Goal: Task Accomplishment & Management: Manage account settings

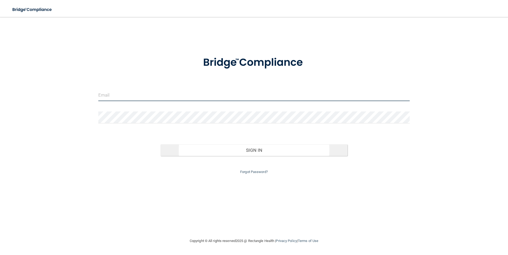
type input "[EMAIL_ADDRESS][DOMAIN_NAME]"
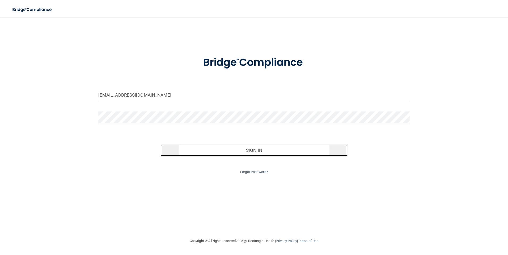
click at [232, 151] on button "Sign In" at bounding box center [254, 151] width 187 height 12
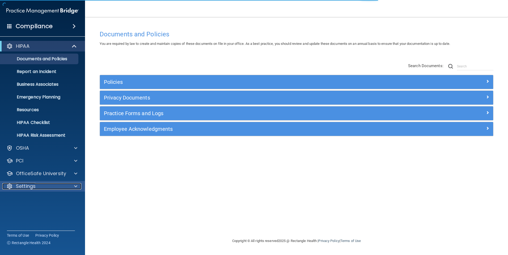
click at [37, 188] on div "Settings" at bounding box center [35, 186] width 66 height 6
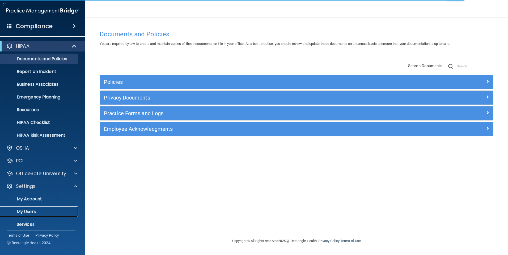
click at [34, 214] on p "My Users" at bounding box center [39, 211] width 73 height 5
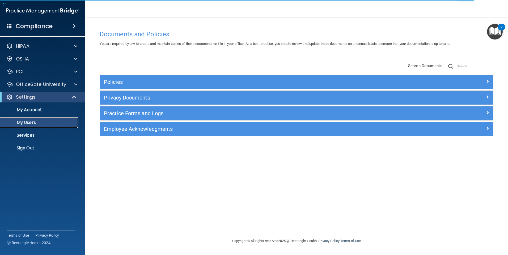
click at [31, 123] on p "My Users" at bounding box center [39, 122] width 73 height 5
select select "20"
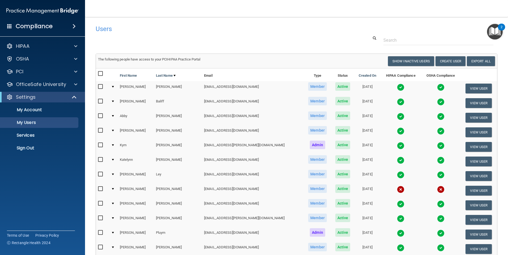
click at [135, 129] on td "Amanda" at bounding box center [136, 132] width 36 height 15
click at [473, 132] on button "View User" at bounding box center [479, 133] width 26 height 10
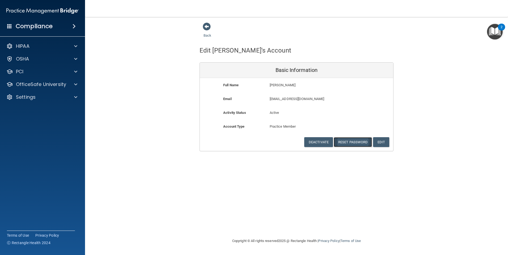
click at [355, 143] on button "Reset Password" at bounding box center [353, 142] width 38 height 10
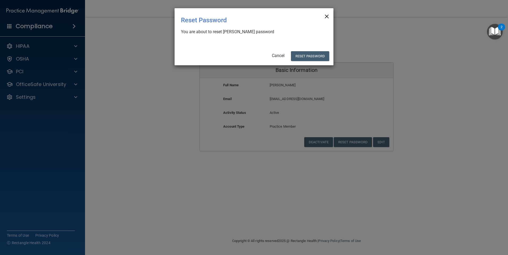
click at [328, 15] on span "×" at bounding box center [327, 15] width 5 height 11
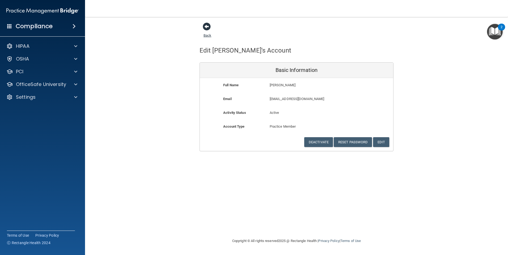
click at [206, 30] on span at bounding box center [207, 27] width 8 height 8
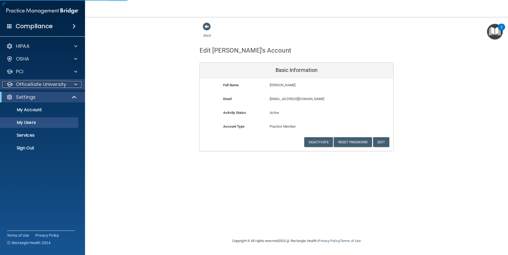
click at [30, 86] on p "OfficeSafe University" at bounding box center [41, 84] width 50 height 6
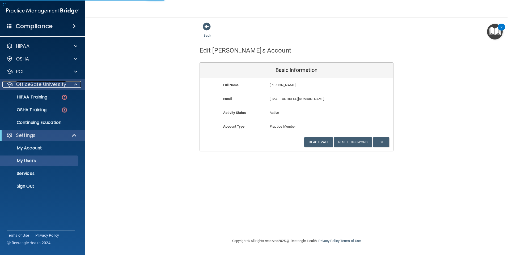
select select "20"
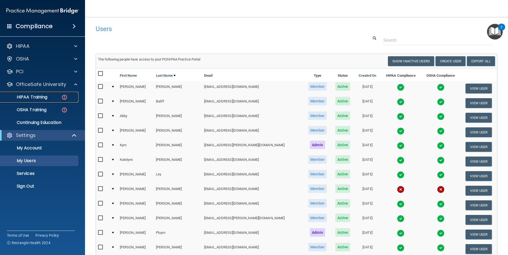
click at [32, 97] on p "HIPAA Training" at bounding box center [25, 97] width 44 height 5
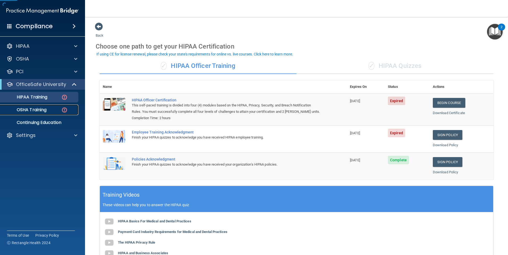
click at [34, 105] on link "OSHA Training" at bounding box center [37, 110] width 84 height 11
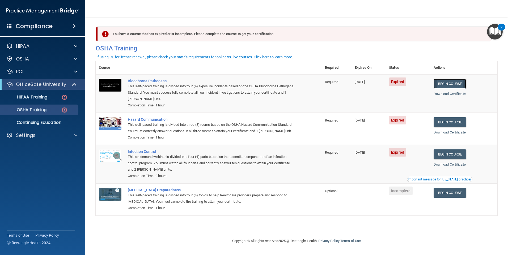
click at [462, 88] on link "Begin Course" at bounding box center [450, 84] width 32 height 10
click at [461, 86] on link "Begin Course" at bounding box center [450, 84] width 32 height 10
click at [34, 135] on p "Settings" at bounding box center [26, 135] width 20 height 6
click at [28, 162] on p "My Users" at bounding box center [39, 160] width 73 height 5
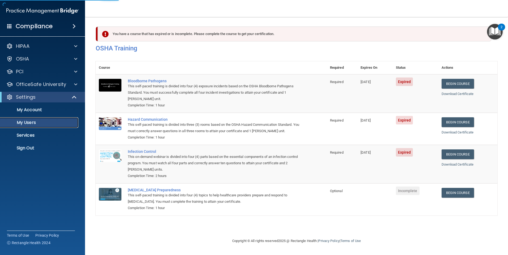
click at [26, 124] on p "My Users" at bounding box center [39, 122] width 73 height 5
select select "20"
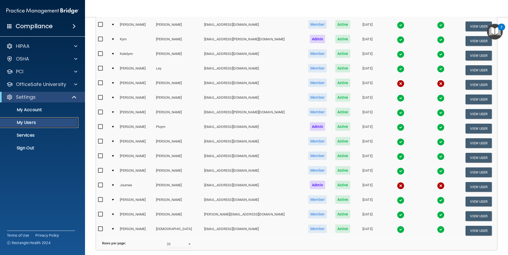
scroll to position [106, 0]
click at [34, 82] on p "OfficeSafe University" at bounding box center [41, 84] width 50 height 6
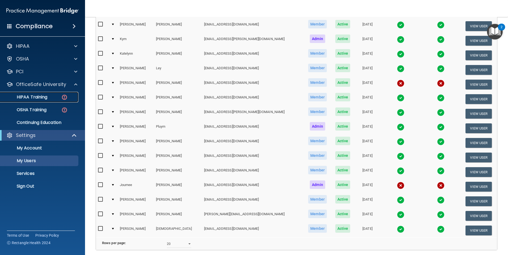
click at [39, 100] on p "HIPAA Training" at bounding box center [25, 97] width 44 height 5
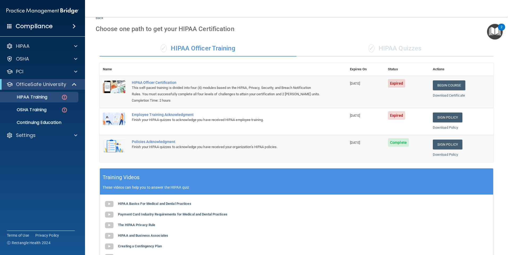
scroll to position [16, 0]
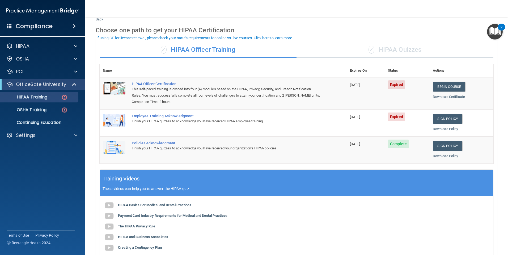
click at [405, 46] on div "✓ HIPAA Quizzes" at bounding box center [395, 50] width 197 height 16
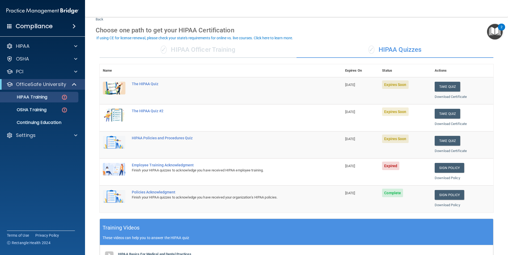
click at [161, 52] on span "✓" at bounding box center [164, 50] width 6 height 8
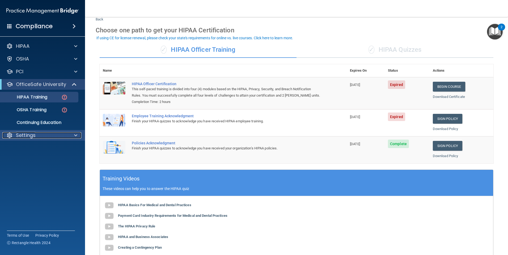
click at [29, 137] on p "Settings" at bounding box center [26, 135] width 20 height 6
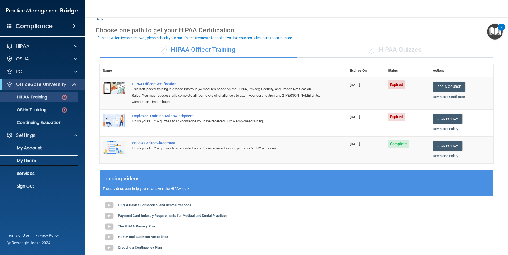
click at [32, 161] on p "My Users" at bounding box center [39, 160] width 73 height 5
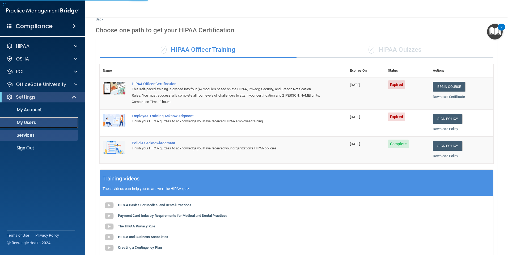
select select "20"
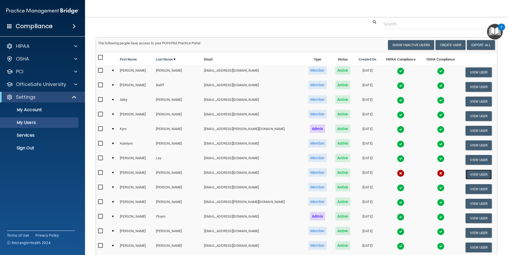
click at [468, 175] on button "View User" at bounding box center [479, 175] width 26 height 10
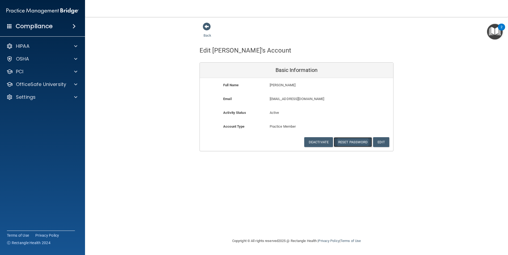
click at [346, 140] on button "Reset Password" at bounding box center [353, 142] width 38 height 10
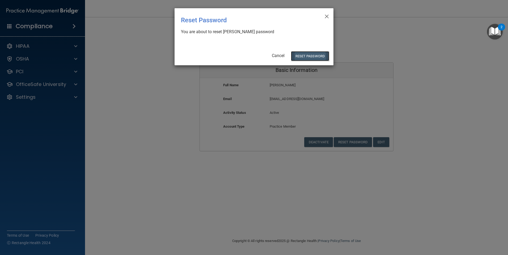
click at [305, 53] on button "Reset Password" at bounding box center [310, 56] width 38 height 10
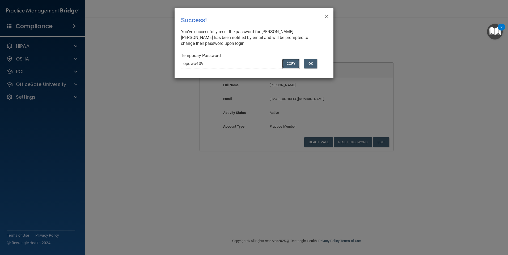
click at [293, 62] on button "COPY" at bounding box center [291, 64] width 18 height 10
click at [296, 62] on button "Copy" at bounding box center [291, 64] width 18 height 10
click at [327, 17] on span "×" at bounding box center [327, 15] width 5 height 11
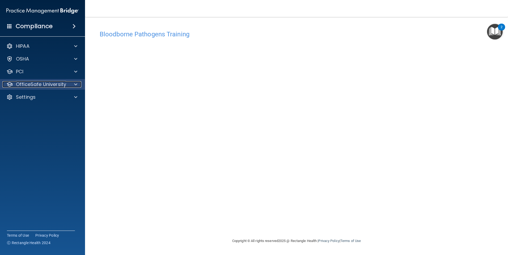
click at [62, 83] on p "OfficeSafe University" at bounding box center [41, 84] width 50 height 6
click at [35, 86] on p "OfficeSafe University" at bounding box center [41, 84] width 50 height 6
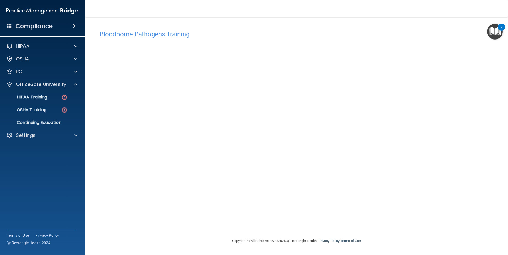
click at [31, 103] on ul "HIPAA Training OSHA Training Continuing Education" at bounding box center [43, 109] width 96 height 38
click at [32, 99] on p "HIPAA Training" at bounding box center [25, 97] width 44 height 5
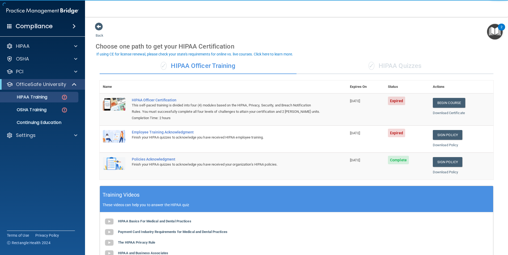
click at [208, 65] on div "✓ HIPAA Officer Training" at bounding box center [198, 66] width 197 height 16
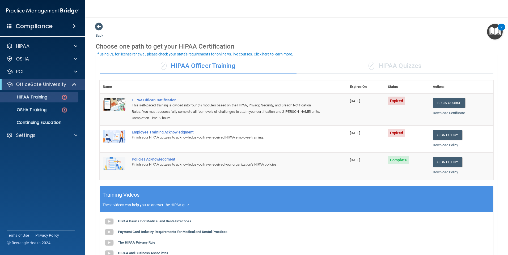
click at [379, 64] on div "✓ HIPAA Quizzes" at bounding box center [395, 66] width 197 height 16
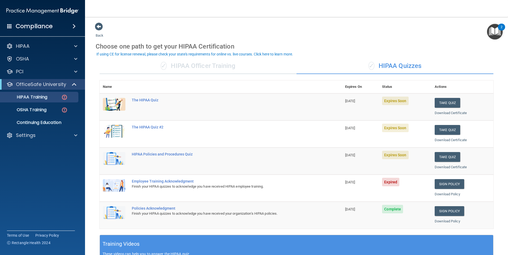
click at [163, 61] on div "✓ HIPAA Officer Training" at bounding box center [198, 66] width 197 height 16
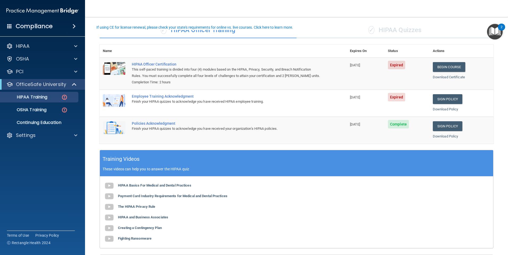
scroll to position [27, 0]
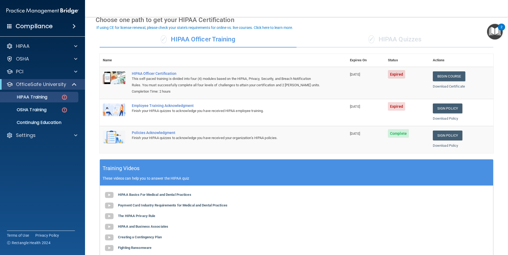
click at [395, 41] on div "✓ HIPAA Quizzes" at bounding box center [395, 40] width 197 height 16
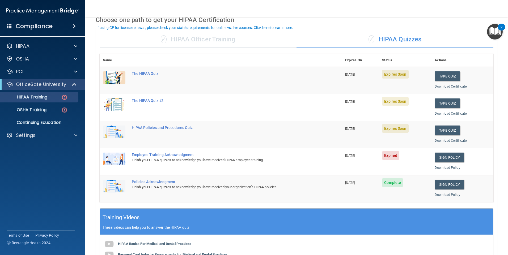
click at [177, 40] on div "✓ HIPAA Officer Training" at bounding box center [198, 40] width 197 height 16
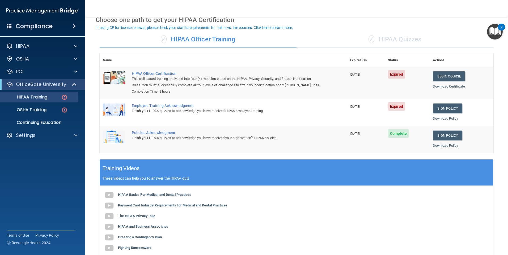
click at [401, 39] on div "✓ HIPAA Quizzes" at bounding box center [395, 40] width 197 height 16
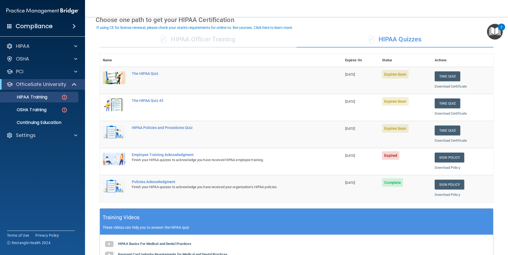
click at [197, 33] on div "✓ HIPAA Officer Training" at bounding box center [198, 40] width 197 height 16
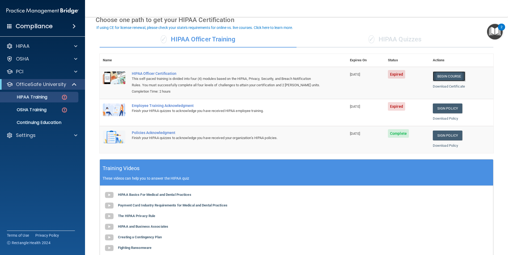
click at [440, 78] on link "Begin Course" at bounding box center [449, 76] width 32 height 10
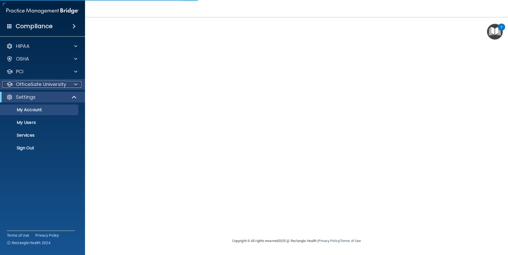
click at [32, 87] on p "OfficeSafe University" at bounding box center [41, 84] width 50 height 6
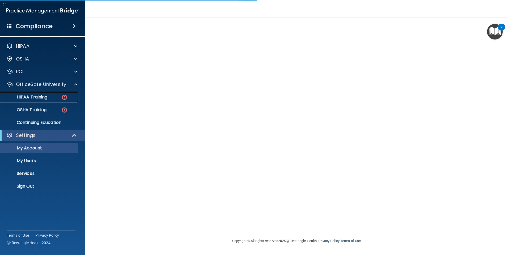
click at [31, 99] on p "HIPAA Training" at bounding box center [25, 97] width 44 height 5
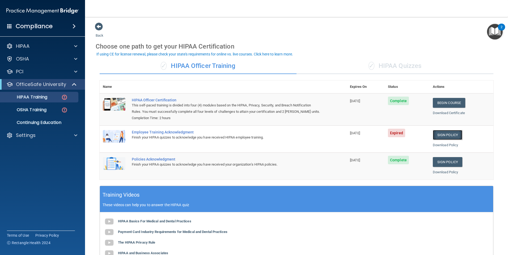
click at [437, 135] on link "Sign Policy" at bounding box center [448, 135] width 30 height 10
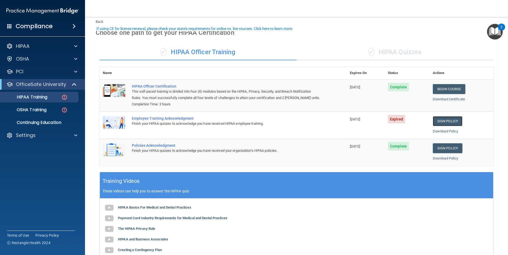
scroll to position [27, 0]
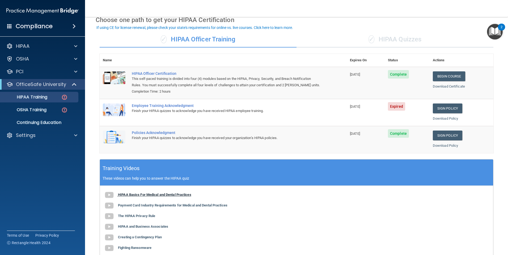
click at [159, 194] on b "HIPAA Basics For Medical and Dental Practices" at bounding box center [154, 195] width 73 height 4
click at [220, 42] on div "✓ HIPAA Officer Training" at bounding box center [198, 40] width 197 height 16
click at [433, 107] on link "Sign Policy" at bounding box center [448, 109] width 30 height 10
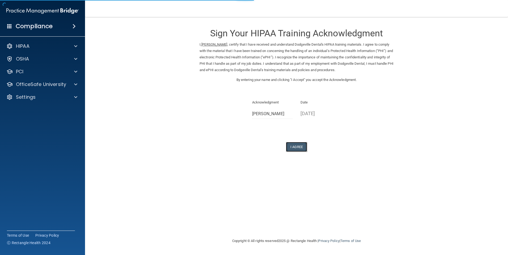
click at [299, 148] on button "I Agree" at bounding box center [296, 147] width 21 height 10
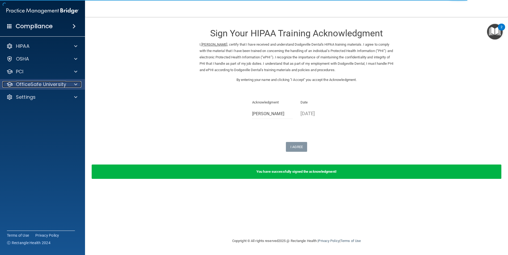
click at [61, 86] on p "OfficeSafe University" at bounding box center [41, 84] width 50 height 6
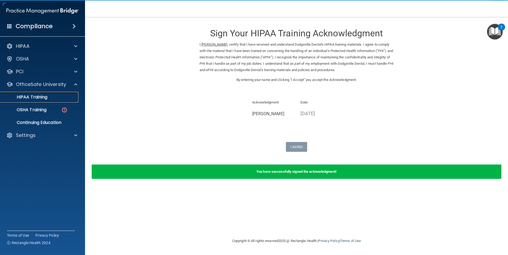
click at [45, 100] on link "HIPAA Training" at bounding box center [37, 97] width 84 height 11
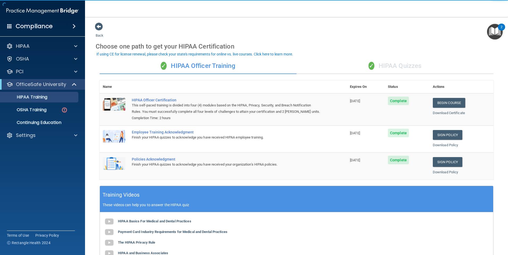
click at [377, 66] on div "✓ HIPAA Quizzes" at bounding box center [395, 66] width 197 height 16
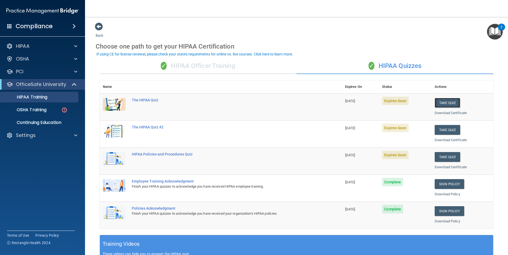
click at [451, 105] on button "Take Quiz" at bounding box center [448, 103] width 26 height 10
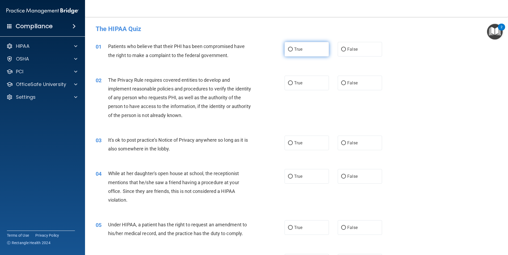
click at [294, 49] on span "True" at bounding box center [298, 49] width 8 height 5
click at [293, 49] on input "True" at bounding box center [290, 50] width 5 height 4
radio input "true"
click at [302, 87] on label "True" at bounding box center [307, 83] width 44 height 15
click at [293, 85] on input "True" at bounding box center [290, 83] width 5 height 4
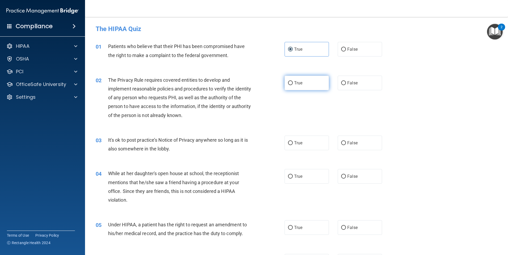
radio input "true"
click at [311, 147] on label "True" at bounding box center [307, 143] width 44 height 15
click at [293, 145] on input "True" at bounding box center [290, 143] width 5 height 4
radio input "true"
click at [345, 174] on label "False" at bounding box center [360, 176] width 44 height 15
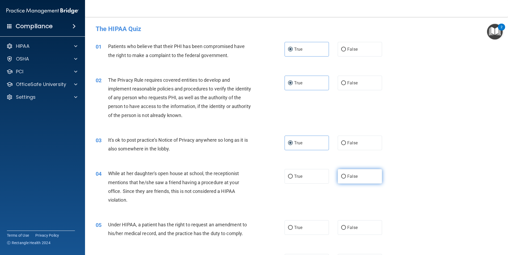
click at [345, 175] on input "False" at bounding box center [343, 177] width 5 height 4
radio input "true"
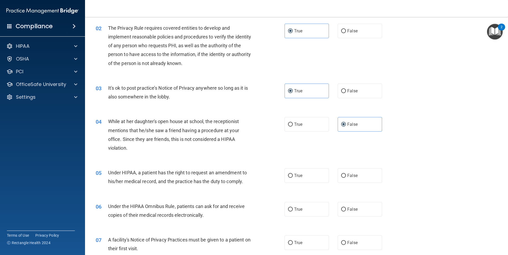
scroll to position [53, 0]
click at [291, 178] on label "True" at bounding box center [307, 174] width 44 height 15
click at [291, 177] on input "True" at bounding box center [290, 175] width 5 height 4
radio input "true"
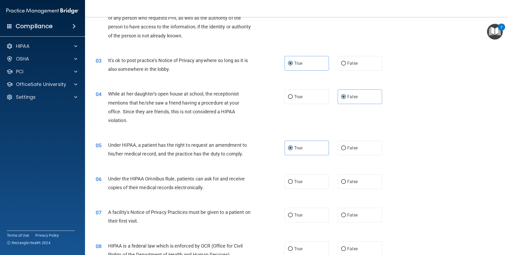
scroll to position [106, 0]
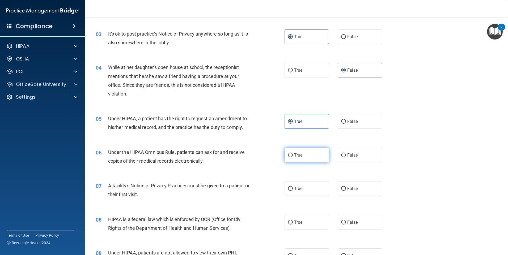
click at [300, 158] on span "True" at bounding box center [298, 155] width 8 height 5
click at [293, 158] on input "True" at bounding box center [290, 156] width 5 height 4
radio input "true"
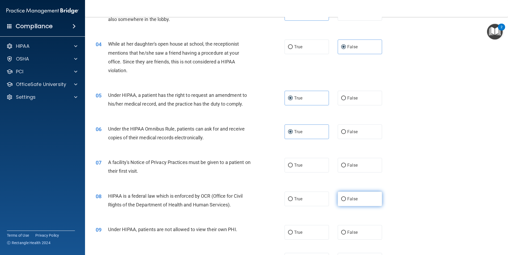
scroll to position [133, 0]
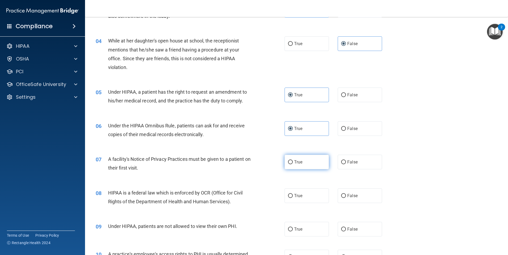
click at [296, 162] on span "True" at bounding box center [298, 162] width 8 height 5
click at [293, 162] on input "True" at bounding box center [290, 163] width 5 height 4
radio input "true"
click at [304, 199] on label "True" at bounding box center [307, 196] width 44 height 15
click at [293, 198] on input "True" at bounding box center [290, 196] width 5 height 4
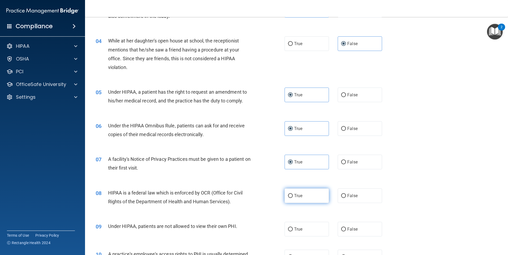
radio input "true"
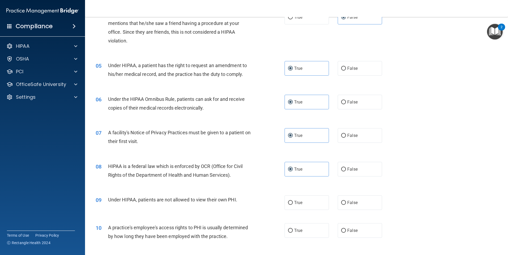
scroll to position [186, 0]
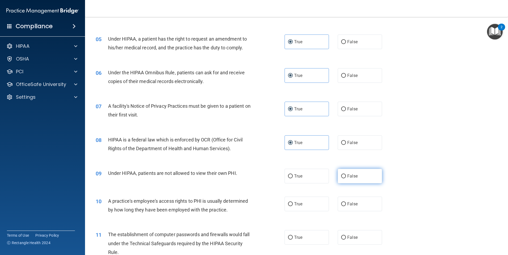
click at [348, 176] on span "False" at bounding box center [352, 176] width 10 height 5
click at [346, 176] on input "False" at bounding box center [343, 177] width 5 height 4
radio input "true"
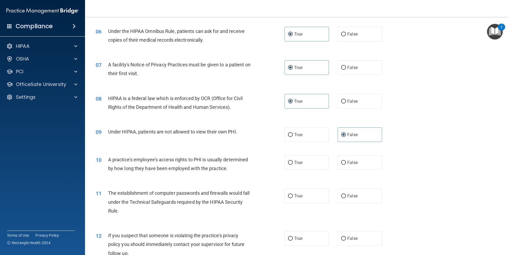
scroll to position [239, 0]
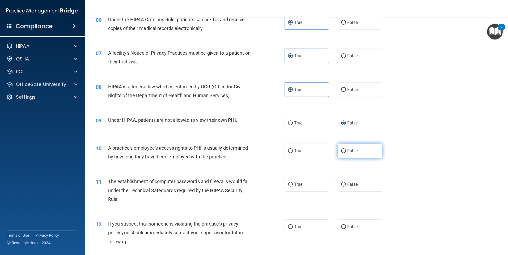
click at [359, 144] on label "False" at bounding box center [360, 151] width 44 height 15
click at [346, 149] on input "False" at bounding box center [343, 151] width 5 height 4
radio input "true"
click at [310, 183] on label "True" at bounding box center [307, 184] width 44 height 15
click at [293, 183] on input "True" at bounding box center [290, 185] width 5 height 4
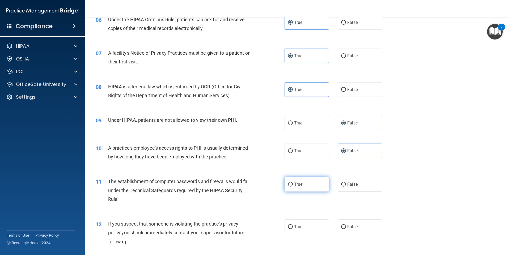
radio input "true"
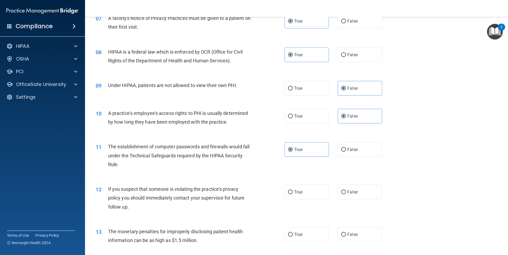
scroll to position [292, 0]
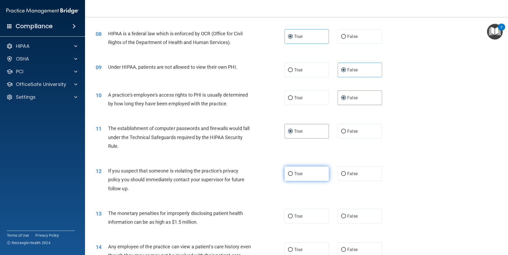
click at [308, 175] on label "True" at bounding box center [307, 174] width 44 height 15
click at [293, 175] on input "True" at bounding box center [290, 174] width 5 height 4
radio input "true"
click at [297, 214] on span "True" at bounding box center [298, 216] width 8 height 5
click at [293, 215] on input "True" at bounding box center [290, 217] width 5 height 4
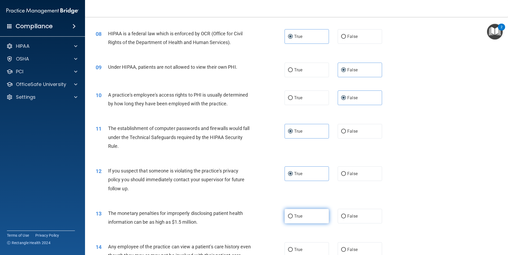
radio input "true"
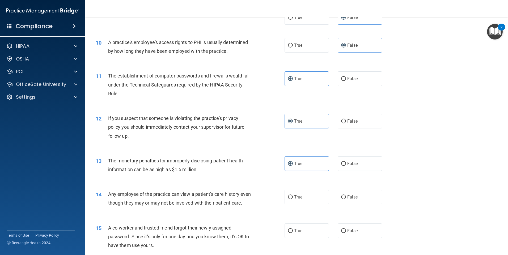
scroll to position [346, 0]
click at [367, 195] on label "False" at bounding box center [360, 197] width 44 height 15
click at [346, 195] on input "False" at bounding box center [343, 197] width 5 height 4
radio input "true"
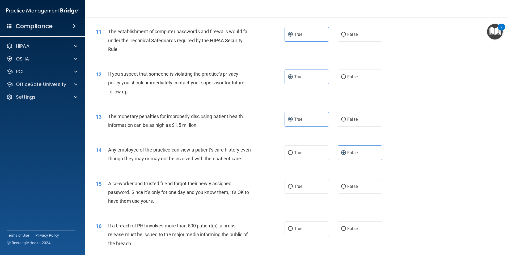
scroll to position [399, 0]
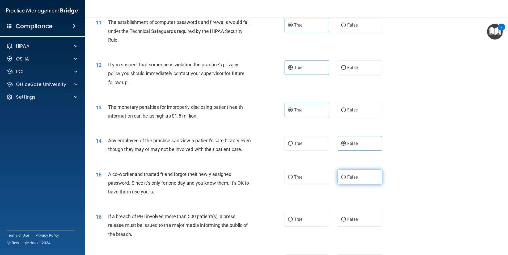
click at [369, 185] on label "False" at bounding box center [360, 177] width 44 height 15
click at [346, 180] on input "False" at bounding box center [343, 178] width 5 height 4
radio input "true"
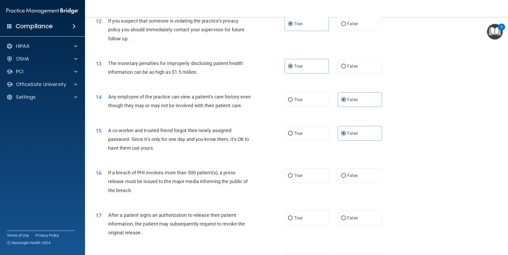
scroll to position [452, 0]
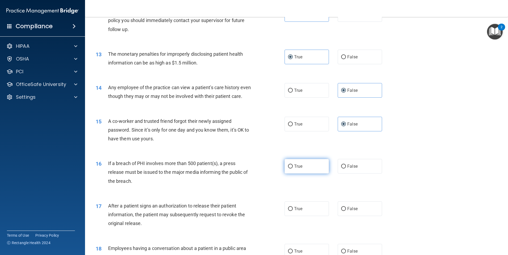
click at [285, 174] on label "True" at bounding box center [307, 166] width 44 height 15
click at [288, 169] on input "True" at bounding box center [290, 167] width 5 height 4
radio input "true"
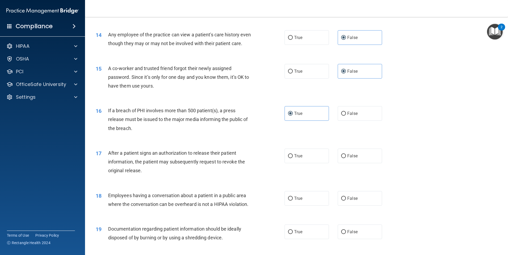
scroll to position [505, 0]
click at [341, 158] on input "False" at bounding box center [343, 156] width 5 height 4
radio input "true"
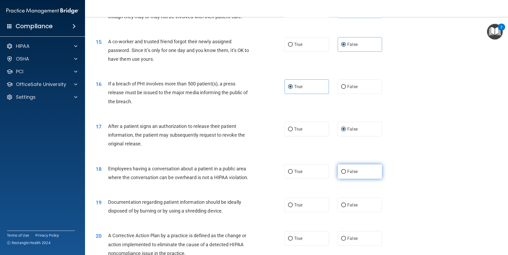
drag, startPoint x: 347, startPoint y: 185, endPoint x: 348, endPoint y: 182, distance: 3.1
click at [347, 179] on label "False" at bounding box center [360, 172] width 44 height 15
click at [346, 174] on input "False" at bounding box center [343, 172] width 5 height 4
radio input "true"
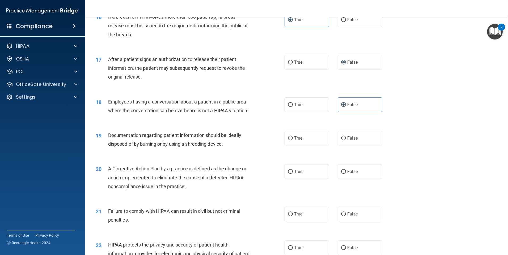
scroll to position [611, 0]
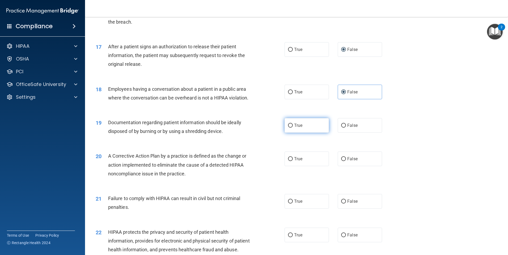
click at [292, 133] on label "True" at bounding box center [307, 125] width 44 height 15
click at [292, 128] on input "True" at bounding box center [290, 126] width 5 height 4
radio input "true"
click at [295, 162] on span "True" at bounding box center [298, 159] width 8 height 5
click at [293, 161] on input "True" at bounding box center [290, 159] width 5 height 4
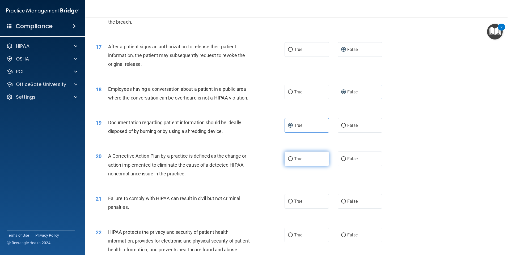
radio input "true"
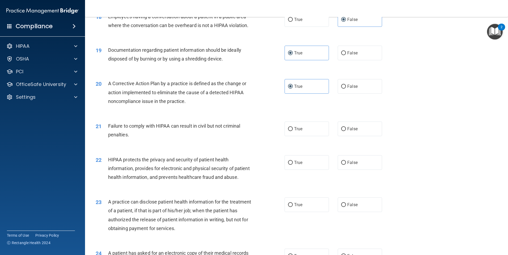
scroll to position [691, 0]
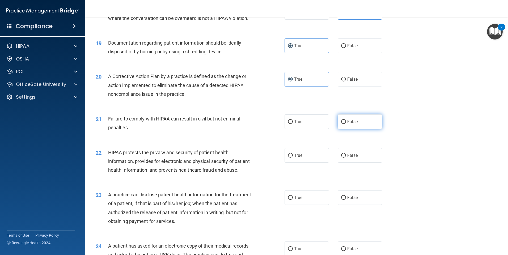
click at [356, 129] on label "False" at bounding box center [360, 122] width 44 height 15
click at [346, 124] on input "False" at bounding box center [343, 122] width 5 height 4
radio input "true"
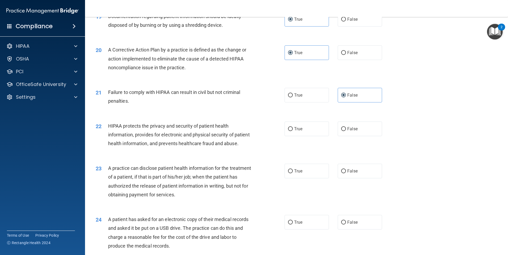
scroll to position [744, 0]
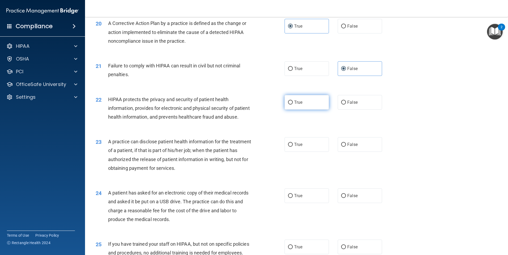
click at [301, 110] on label "True" at bounding box center [307, 102] width 44 height 15
click at [293, 105] on input "True" at bounding box center [290, 103] width 5 height 4
radio input "true"
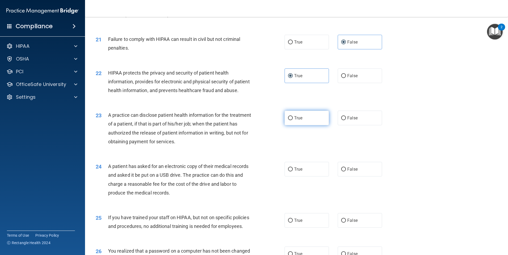
click at [297, 125] on label "True" at bounding box center [307, 118] width 44 height 15
click at [293, 120] on input "True" at bounding box center [290, 118] width 5 height 4
radio input "true"
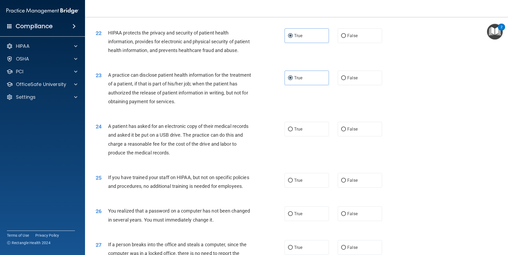
scroll to position [824, 0]
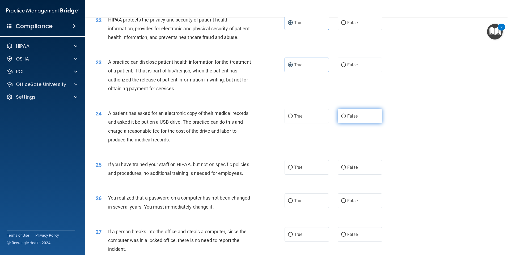
click at [360, 124] on label "False" at bounding box center [360, 116] width 44 height 15
click at [346, 119] on input "False" at bounding box center [343, 117] width 5 height 4
radio input "true"
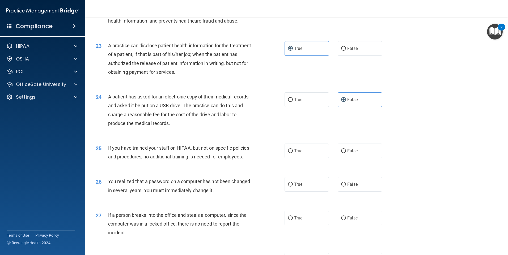
scroll to position [877, 0]
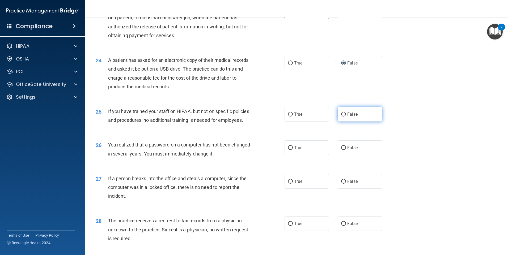
click at [352, 117] on span "False" at bounding box center [352, 114] width 10 height 5
click at [346, 117] on input "False" at bounding box center [343, 115] width 5 height 4
radio input "true"
click at [313, 155] on label "True" at bounding box center [307, 148] width 44 height 15
click at [293, 150] on input "True" at bounding box center [290, 148] width 5 height 4
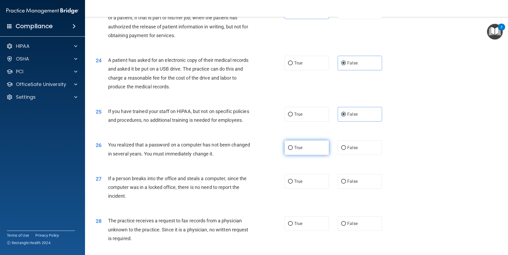
radio input "true"
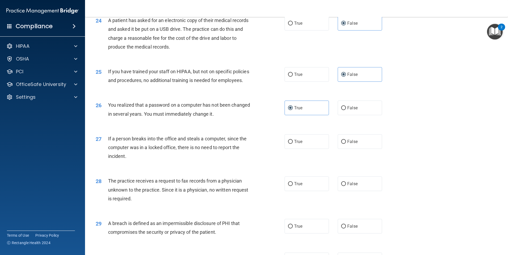
scroll to position [930, 0]
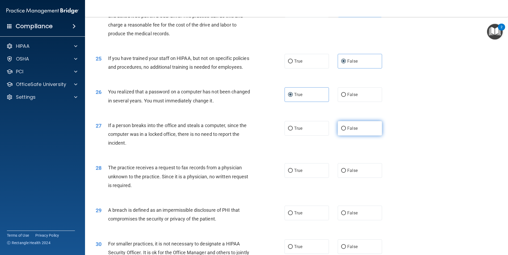
click at [376, 136] on label "False" at bounding box center [360, 128] width 44 height 15
click at [346, 131] on input "False" at bounding box center [343, 129] width 5 height 4
radio input "true"
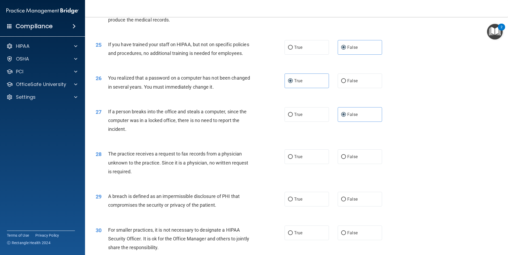
scroll to position [957, 0]
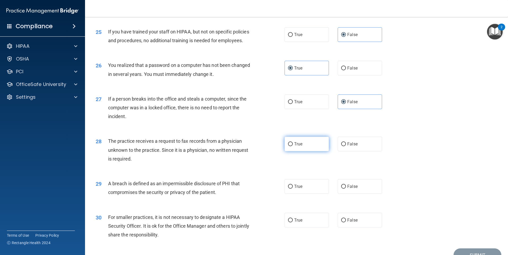
click at [310, 152] on label "True" at bounding box center [307, 144] width 44 height 15
click at [293, 146] on input "True" at bounding box center [290, 144] width 5 height 4
radio input "true"
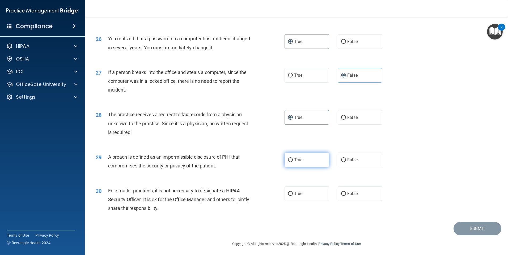
click at [312, 167] on label "True" at bounding box center [307, 160] width 44 height 15
click at [293, 162] on input "True" at bounding box center [290, 160] width 5 height 4
radio input "true"
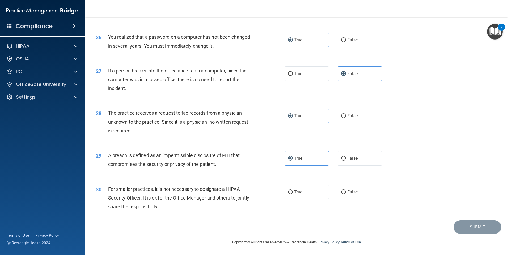
scroll to position [1011, 0]
click at [365, 197] on label "False" at bounding box center [360, 192] width 44 height 15
click at [346, 195] on input "False" at bounding box center [343, 193] width 5 height 4
radio input "true"
click at [456, 225] on button "Submit" at bounding box center [478, 228] width 48 height 14
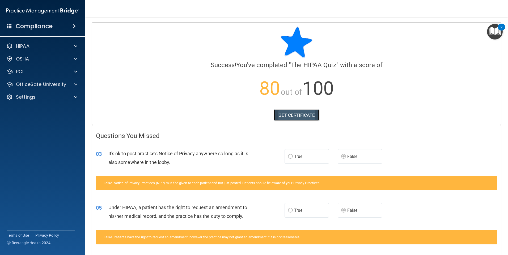
click at [291, 111] on link "GET CERTIFICATE" at bounding box center [296, 116] width 45 height 12
click at [28, 84] on p "OfficeSafe University" at bounding box center [41, 84] width 50 height 6
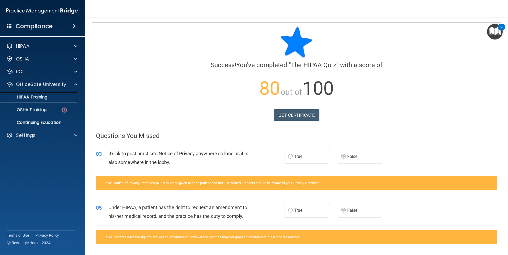
click at [36, 100] on link "HIPAA Training" at bounding box center [37, 97] width 84 height 11
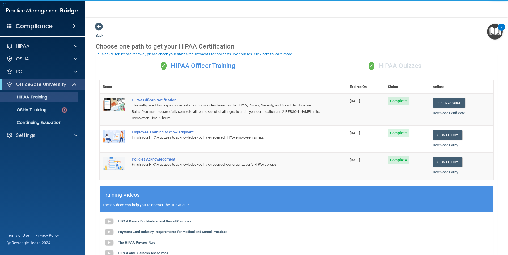
click at [398, 61] on div "✓ HIPAA Quizzes" at bounding box center [395, 66] width 197 height 16
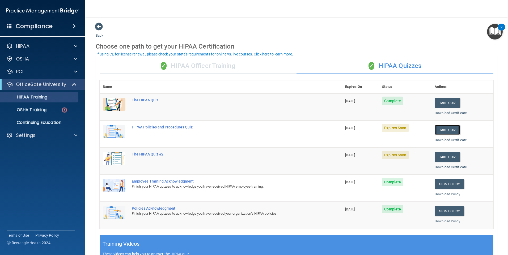
click at [438, 130] on button "Take Quiz" at bounding box center [448, 130] width 26 height 10
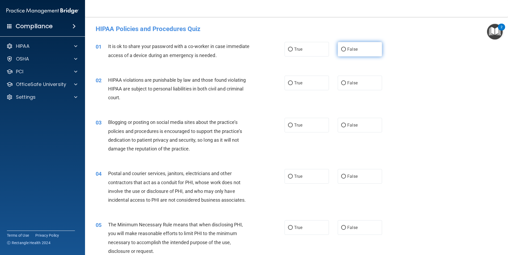
click at [353, 52] on label "False" at bounding box center [360, 49] width 44 height 15
click at [346, 52] on input "False" at bounding box center [343, 50] width 5 height 4
radio input "true"
click at [300, 79] on label "True" at bounding box center [307, 83] width 44 height 15
click at [293, 81] on input "True" at bounding box center [290, 83] width 5 height 4
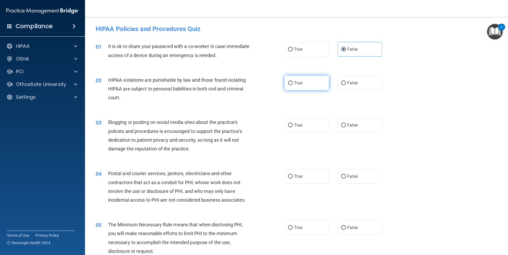
radio input "true"
click at [319, 122] on label "True" at bounding box center [307, 125] width 44 height 15
click at [293, 124] on input "True" at bounding box center [290, 126] width 5 height 4
radio input "true"
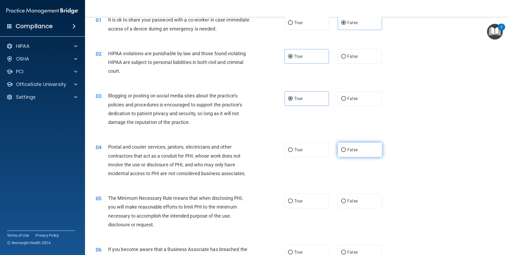
click at [338, 150] on label "False" at bounding box center [360, 150] width 44 height 15
click at [341, 150] on input "False" at bounding box center [343, 150] width 5 height 4
radio input "true"
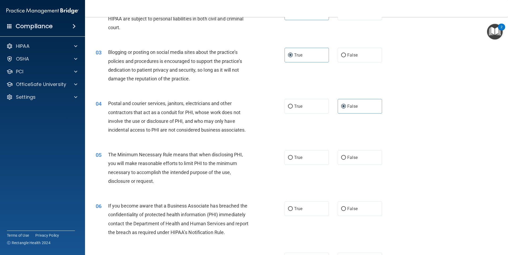
scroll to position [80, 0]
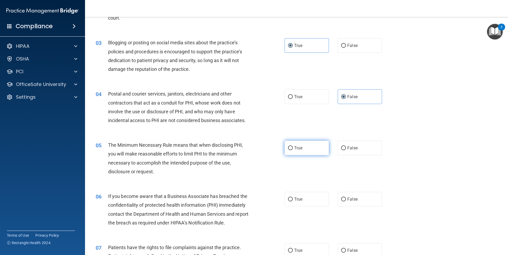
click at [297, 145] on label "True" at bounding box center [307, 148] width 44 height 15
click at [293, 146] on input "True" at bounding box center [290, 148] width 5 height 4
radio input "true"
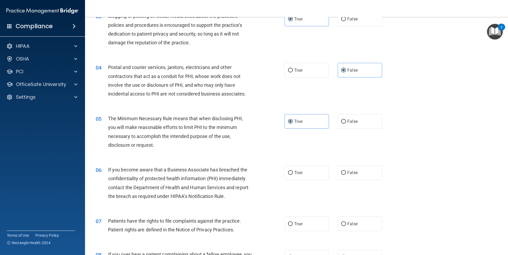
scroll to position [133, 0]
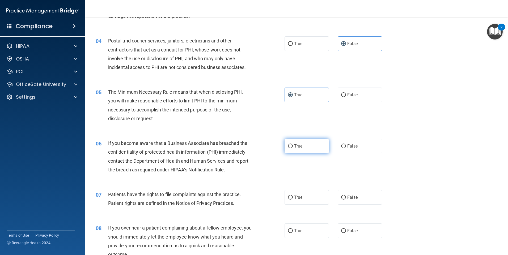
click at [311, 147] on label "True" at bounding box center [307, 146] width 44 height 15
click at [293, 147] on input "True" at bounding box center [290, 147] width 5 height 4
radio input "true"
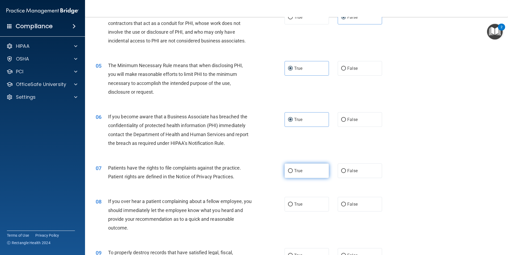
click at [291, 170] on input "True" at bounding box center [290, 171] width 5 height 4
radio input "true"
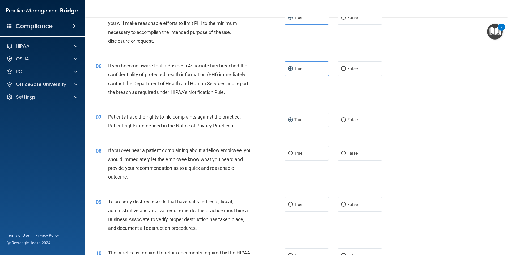
scroll to position [213, 0]
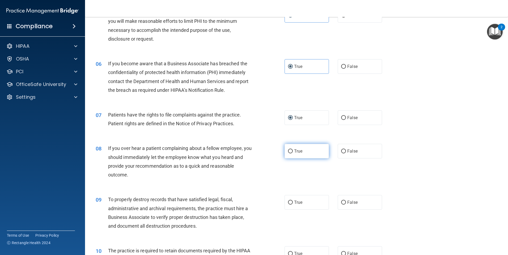
click at [296, 153] on span "True" at bounding box center [298, 151] width 8 height 5
click at [293, 153] on input "True" at bounding box center [290, 152] width 5 height 4
radio input "true"
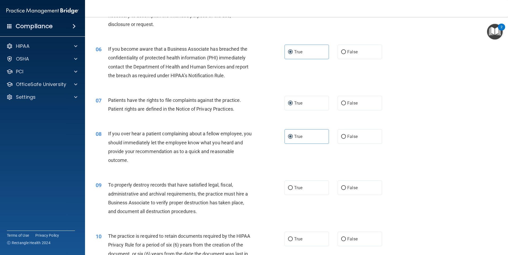
scroll to position [239, 0]
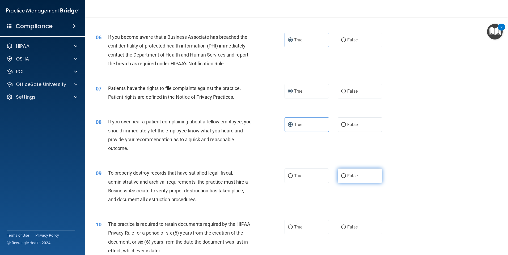
click at [355, 172] on label "False" at bounding box center [360, 176] width 44 height 15
click at [346, 174] on input "False" at bounding box center [343, 176] width 5 height 4
radio input "true"
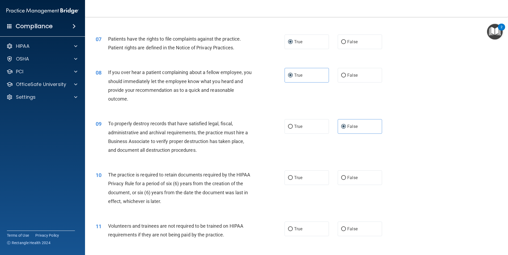
scroll to position [292, 0]
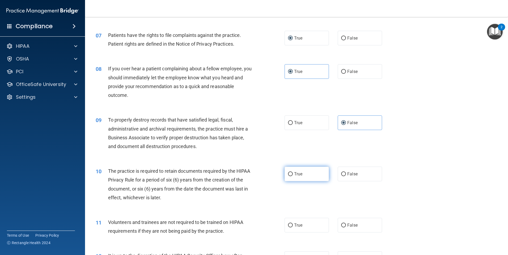
click at [301, 175] on label "True" at bounding box center [307, 174] width 44 height 15
click at [293, 175] on input "True" at bounding box center [290, 175] width 5 height 4
radio input "true"
click at [347, 225] on span "False" at bounding box center [352, 225] width 10 height 5
click at [346, 225] on input "False" at bounding box center [343, 226] width 5 height 4
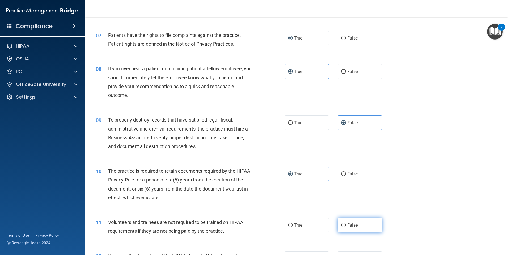
radio input "true"
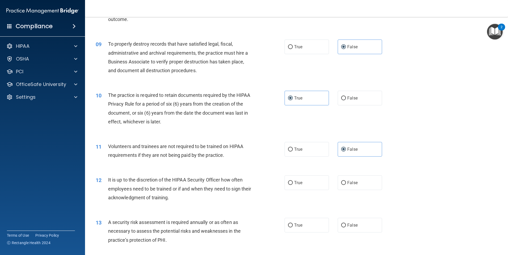
scroll to position [372, 0]
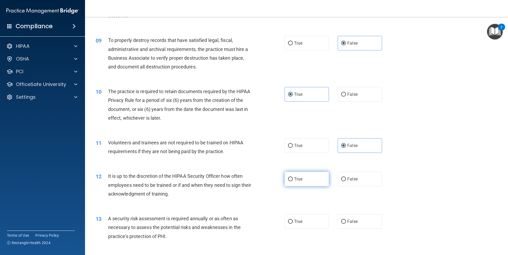
click at [288, 180] on input "True" at bounding box center [290, 180] width 5 height 4
radio input "true"
click at [338, 179] on label "False" at bounding box center [360, 179] width 44 height 15
click at [341, 179] on input "False" at bounding box center [343, 180] width 5 height 4
radio input "true"
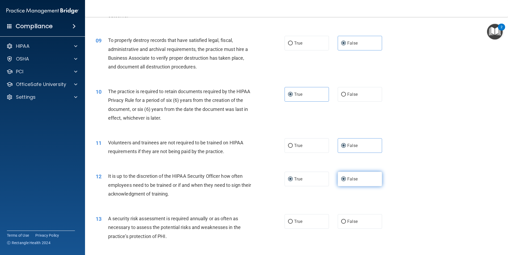
radio input "false"
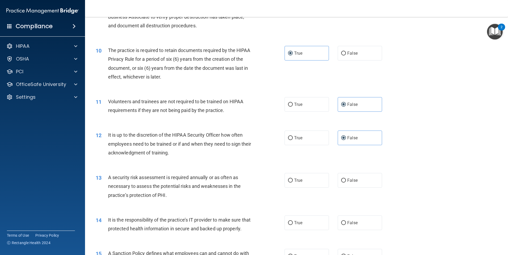
scroll to position [425, 0]
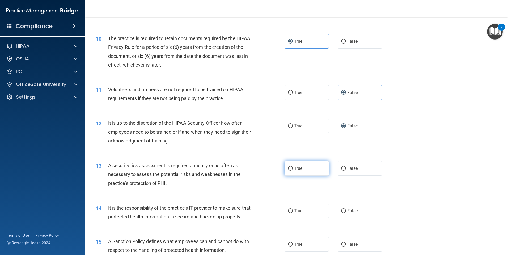
click at [308, 170] on label "True" at bounding box center [307, 168] width 44 height 15
click at [293, 170] on input "True" at bounding box center [290, 169] width 5 height 4
radio input "true"
click at [307, 207] on label "True" at bounding box center [307, 211] width 44 height 15
click at [293, 209] on input "True" at bounding box center [290, 211] width 5 height 4
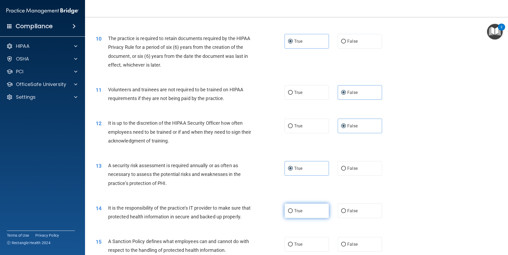
radio input "true"
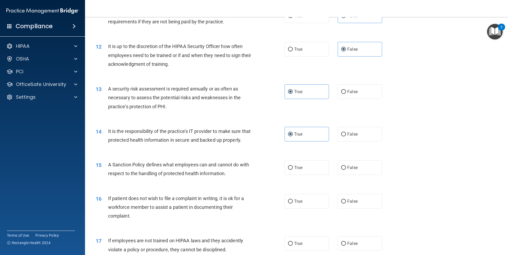
scroll to position [505, 0]
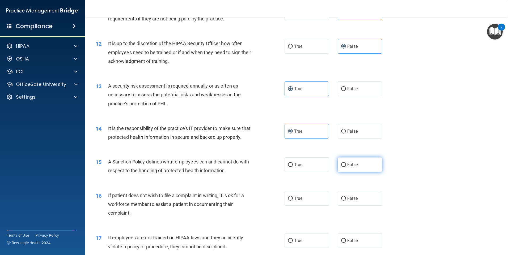
click at [347, 172] on label "False" at bounding box center [360, 165] width 44 height 15
click at [346, 167] on input "False" at bounding box center [343, 165] width 5 height 4
radio input "true"
click at [305, 206] on label "True" at bounding box center [307, 198] width 44 height 15
click at [293, 201] on input "True" at bounding box center [290, 199] width 5 height 4
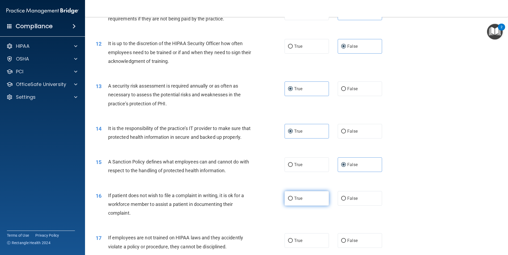
radio input "true"
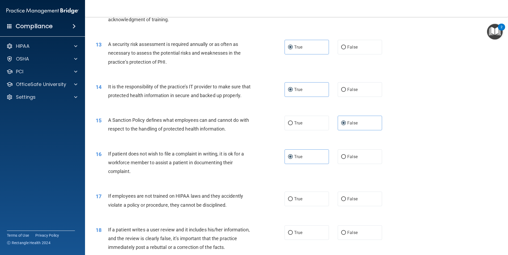
scroll to position [558, 0]
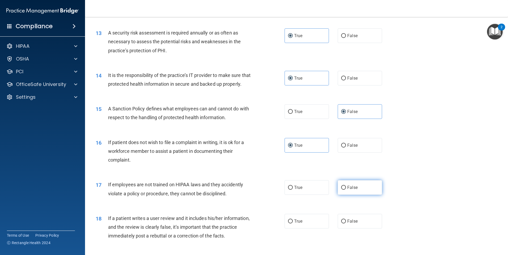
click at [351, 190] on span "False" at bounding box center [352, 187] width 10 height 5
click at [346, 190] on input "False" at bounding box center [343, 188] width 5 height 4
radio input "true"
click at [302, 195] on label "True" at bounding box center [307, 187] width 44 height 15
click at [293, 190] on input "True" at bounding box center [290, 188] width 5 height 4
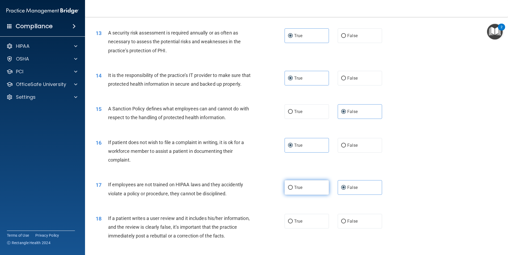
radio input "true"
radio input "false"
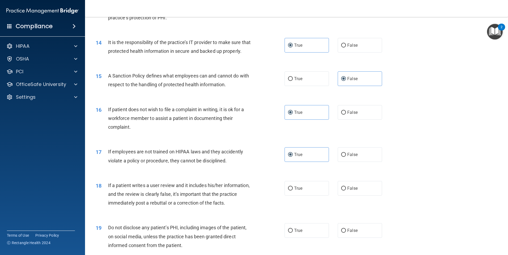
scroll to position [611, 0]
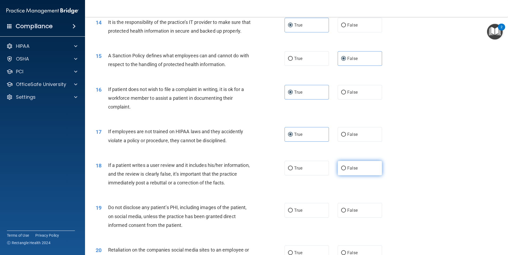
click at [357, 176] on label "False" at bounding box center [360, 168] width 44 height 15
click at [346, 171] on input "False" at bounding box center [343, 169] width 5 height 4
radio input "true"
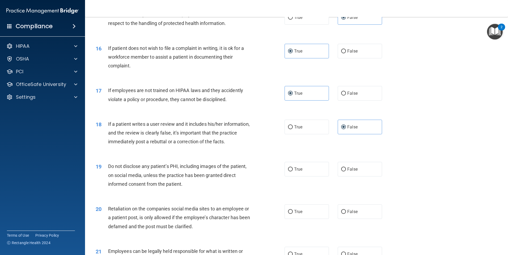
scroll to position [664, 0]
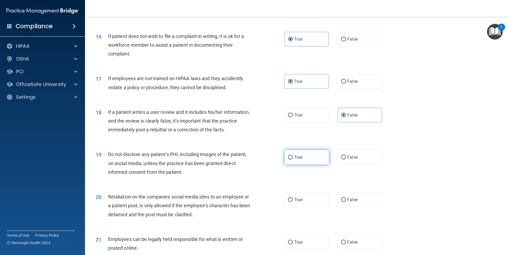
click at [302, 162] on label "True" at bounding box center [307, 157] width 44 height 15
click at [293, 160] on input "True" at bounding box center [290, 158] width 5 height 4
radio input "true"
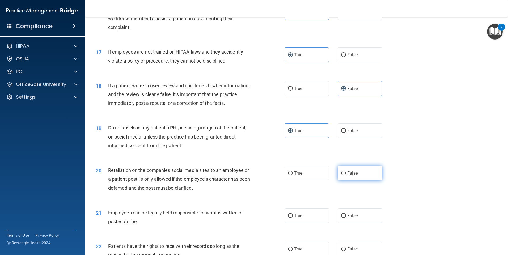
click at [341, 176] on input "False" at bounding box center [343, 174] width 5 height 4
radio input "true"
click at [315, 221] on label "True" at bounding box center [307, 216] width 44 height 15
click at [293, 218] on input "True" at bounding box center [290, 216] width 5 height 4
radio input "true"
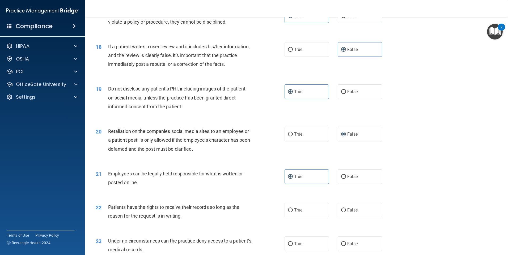
scroll to position [744, 0]
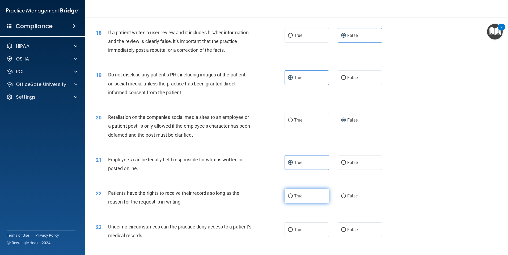
click at [309, 204] on label "True" at bounding box center [307, 196] width 44 height 15
click at [293, 199] on input "True" at bounding box center [290, 197] width 5 height 4
radio input "true"
click at [351, 201] on label "False" at bounding box center [360, 196] width 44 height 15
click at [346, 199] on input "False" at bounding box center [343, 197] width 5 height 4
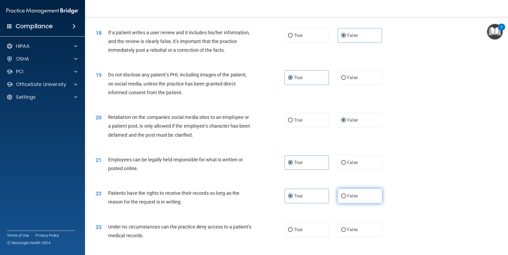
radio input "true"
radio input "false"
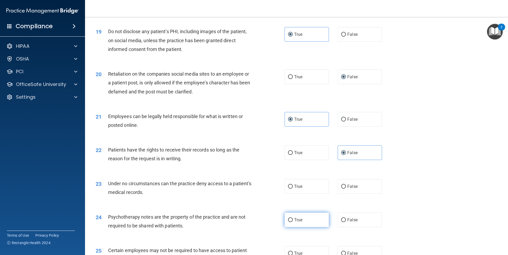
scroll to position [797, 0]
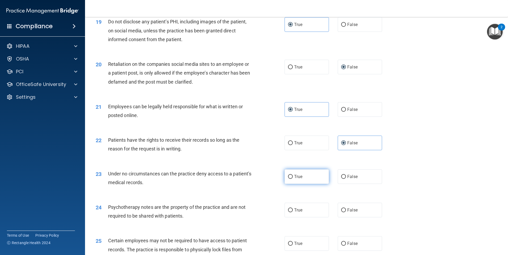
click at [300, 179] on span "True" at bounding box center [298, 176] width 8 height 5
click at [293, 179] on input "True" at bounding box center [290, 177] width 5 height 4
radio input "true"
click at [356, 218] on label "False" at bounding box center [360, 210] width 44 height 15
click at [346, 213] on input "False" at bounding box center [343, 211] width 5 height 4
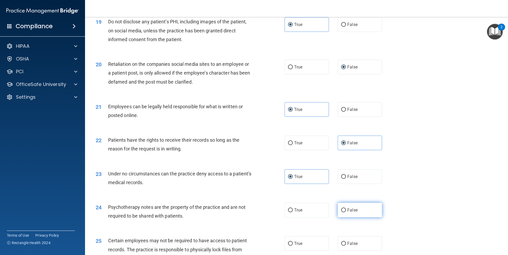
radio input "true"
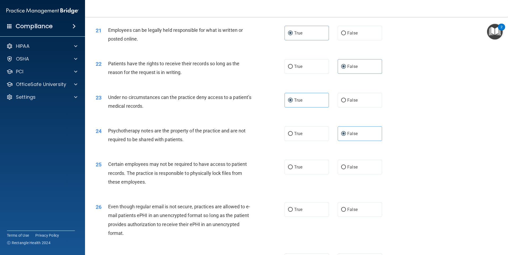
scroll to position [877, 0]
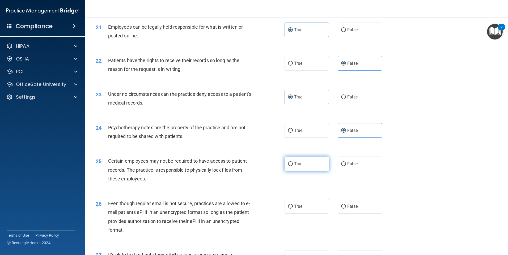
click at [291, 171] on label "True" at bounding box center [307, 164] width 44 height 15
click at [291, 166] on input "True" at bounding box center [290, 164] width 5 height 4
radio input "true"
click at [346, 171] on label "False" at bounding box center [360, 164] width 44 height 15
click at [346, 166] on input "False" at bounding box center [343, 164] width 5 height 4
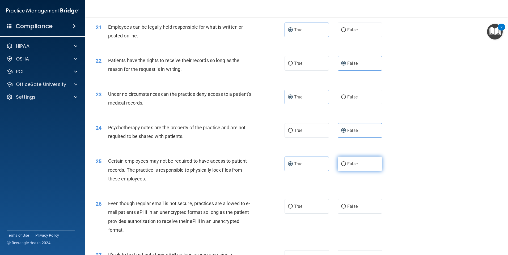
radio input "true"
radio input "false"
click at [344, 214] on label "False" at bounding box center [360, 206] width 44 height 15
click at [344, 209] on input "False" at bounding box center [343, 207] width 5 height 4
radio input "true"
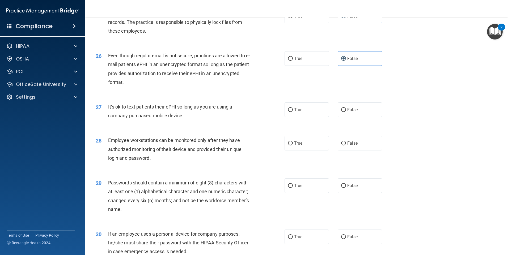
scroll to position [1037, 0]
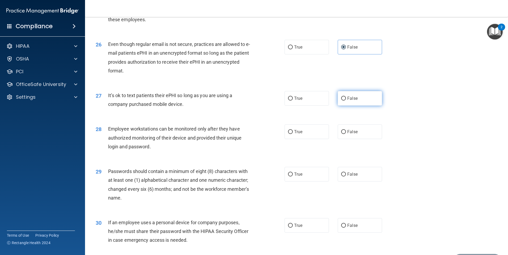
click at [352, 101] on span "False" at bounding box center [352, 98] width 10 height 5
click at [346, 101] on input "False" at bounding box center [343, 99] width 5 height 4
radio input "true"
click at [316, 139] on label "True" at bounding box center [307, 132] width 44 height 15
click at [293, 134] on input "True" at bounding box center [290, 132] width 5 height 4
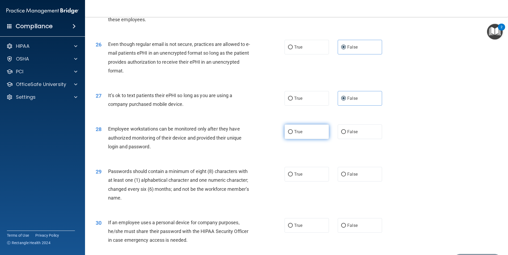
radio input "true"
click at [291, 182] on label "True" at bounding box center [307, 174] width 44 height 15
click at [291, 177] on input "True" at bounding box center [290, 175] width 5 height 4
radio input "true"
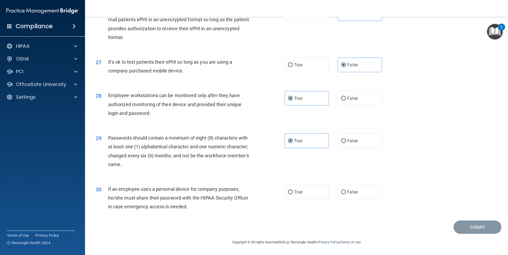
scroll to position [1079, 0]
click at [288, 194] on input "True" at bounding box center [290, 193] width 5 height 4
radio input "true"
click at [459, 227] on button "Submit" at bounding box center [478, 228] width 48 height 14
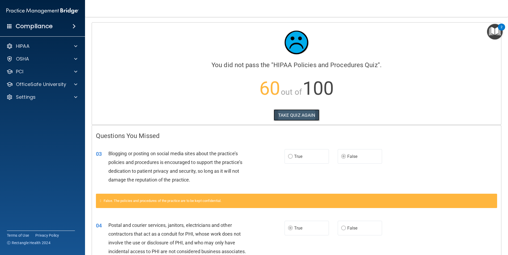
click at [291, 117] on button "TAKE QUIZ AGAIN" at bounding box center [297, 116] width 46 height 12
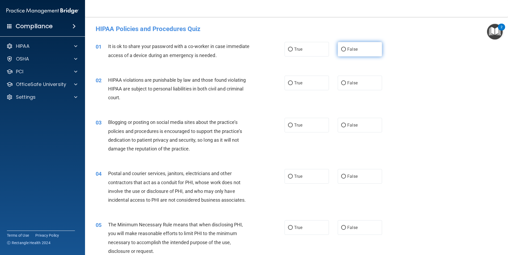
click at [343, 50] on input "False" at bounding box center [343, 50] width 5 height 4
radio input "true"
click at [305, 85] on label "True" at bounding box center [307, 83] width 44 height 15
click at [293, 85] on input "True" at bounding box center [290, 83] width 5 height 4
radio input "true"
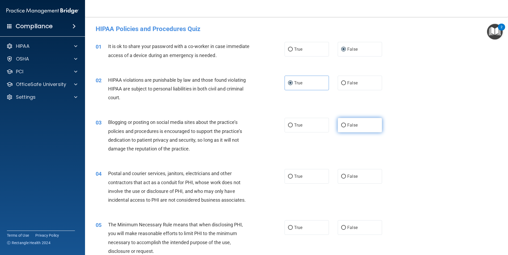
click at [347, 124] on span "False" at bounding box center [352, 125] width 10 height 5
click at [345, 124] on input "False" at bounding box center [343, 126] width 5 height 4
radio input "true"
click at [300, 174] on label "True" at bounding box center [307, 176] width 44 height 15
click at [293, 175] on input "True" at bounding box center [290, 177] width 5 height 4
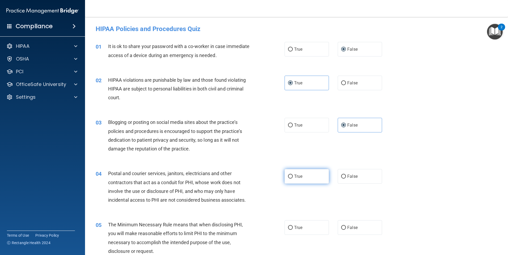
radio input "true"
click at [297, 227] on span "True" at bounding box center [298, 227] width 8 height 5
click at [293, 227] on input "True" at bounding box center [290, 228] width 5 height 4
radio input "true"
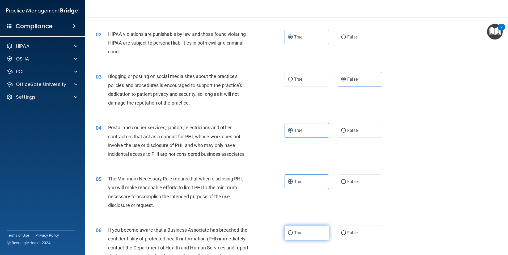
scroll to position [53, 0]
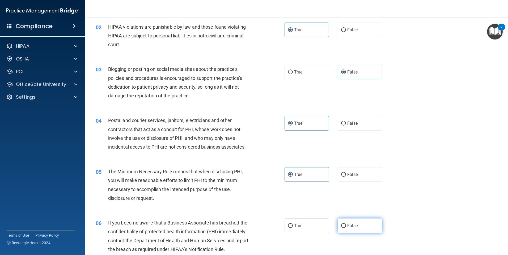
click at [340, 222] on label "False" at bounding box center [360, 226] width 44 height 15
click at [341, 224] on input "False" at bounding box center [343, 226] width 5 height 4
radio input "true"
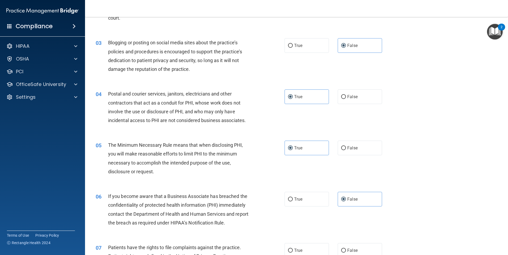
scroll to position [106, 0]
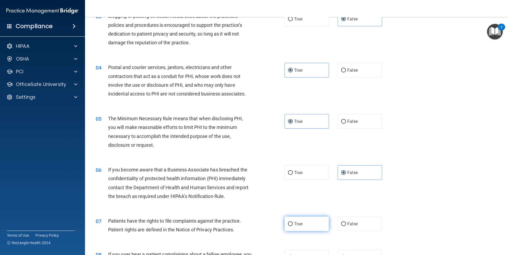
click at [301, 225] on span "True" at bounding box center [298, 224] width 8 height 5
click at [293, 225] on input "True" at bounding box center [290, 224] width 5 height 4
radio input "true"
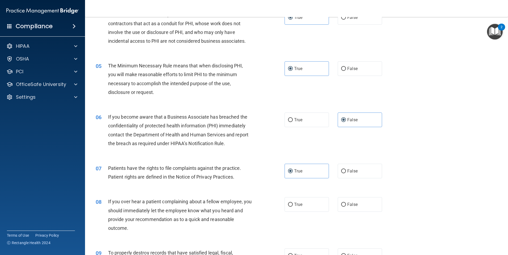
scroll to position [159, 0]
click at [351, 201] on label "False" at bounding box center [360, 204] width 44 height 15
click at [346, 203] on input "False" at bounding box center [343, 205] width 5 height 4
radio input "true"
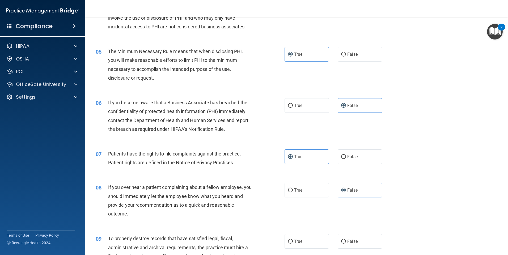
scroll to position [186, 0]
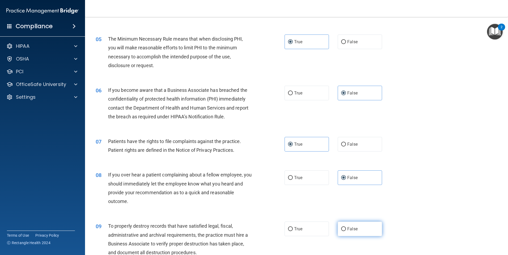
click at [347, 224] on label "False" at bounding box center [360, 229] width 44 height 15
click at [346, 228] on input "False" at bounding box center [343, 230] width 5 height 4
radio input "true"
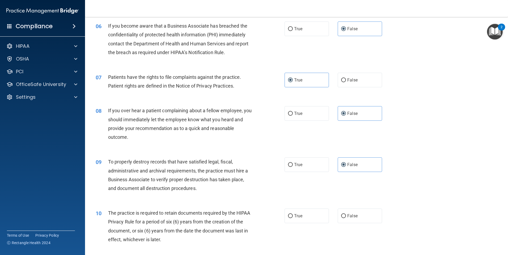
scroll to position [266, 0]
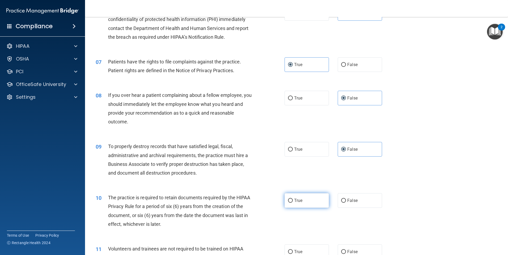
click at [304, 205] on label "True" at bounding box center [307, 201] width 44 height 15
click at [293, 203] on input "True" at bounding box center [290, 201] width 5 height 4
radio input "true"
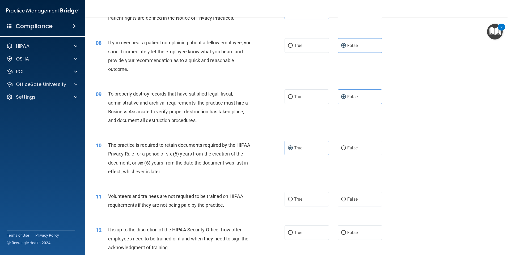
scroll to position [319, 0]
click at [351, 201] on label "False" at bounding box center [360, 199] width 44 height 15
click at [346, 201] on input "False" at bounding box center [343, 199] width 5 height 4
radio input "true"
click at [354, 228] on label "False" at bounding box center [360, 232] width 44 height 15
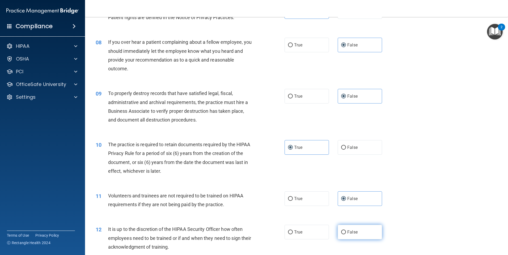
click at [346, 231] on input "False" at bounding box center [343, 233] width 5 height 4
radio input "true"
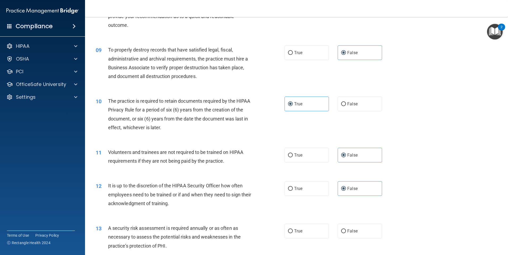
scroll to position [372, 0]
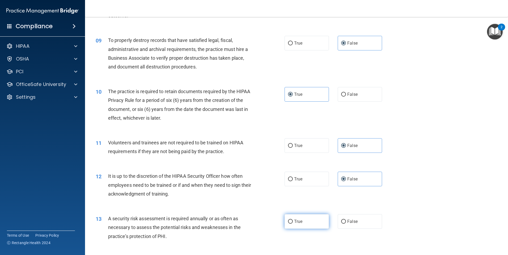
click at [308, 223] on label "True" at bounding box center [307, 221] width 44 height 15
click at [293, 223] on input "True" at bounding box center [290, 222] width 5 height 4
radio input "true"
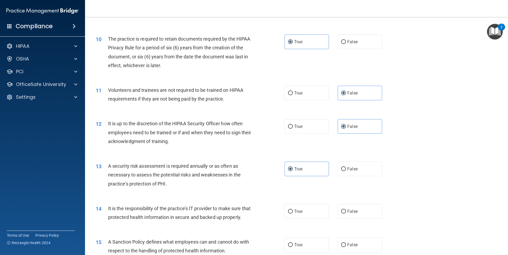
scroll to position [425, 0]
click at [347, 211] on span "False" at bounding box center [352, 211] width 10 height 5
click at [345, 211] on input "False" at bounding box center [343, 211] width 5 height 4
radio input "true"
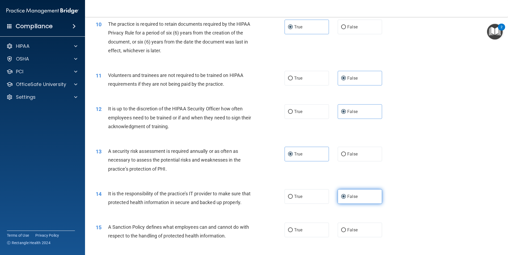
scroll to position [478, 0]
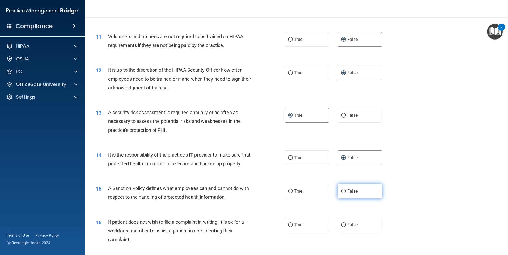
click at [345, 199] on label "False" at bounding box center [360, 191] width 44 height 15
click at [345, 194] on input "False" at bounding box center [343, 192] width 5 height 4
radio input "true"
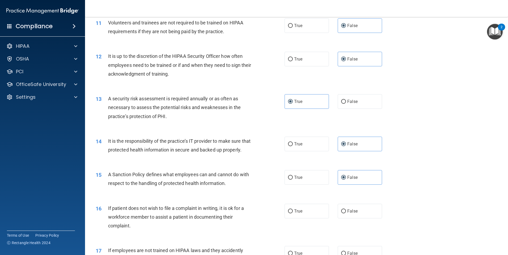
scroll to position [532, 0]
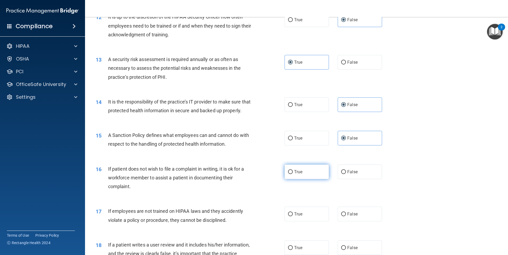
click at [292, 179] on label "True" at bounding box center [307, 172] width 44 height 15
click at [292, 174] on input "True" at bounding box center [290, 172] width 5 height 4
radio input "true"
click at [359, 222] on label "False" at bounding box center [360, 214] width 44 height 15
click at [346, 217] on input "False" at bounding box center [343, 215] width 5 height 4
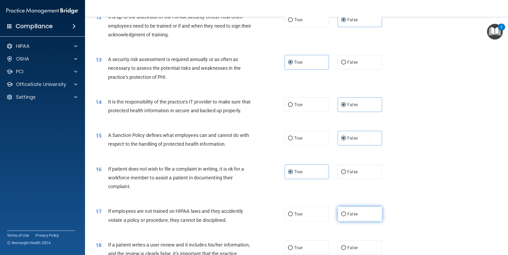
radio input "true"
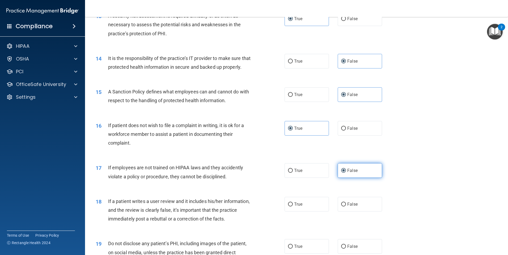
scroll to position [585, 0]
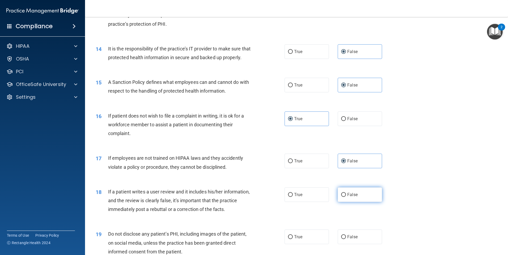
click at [349, 202] on label "False" at bounding box center [360, 195] width 44 height 15
click at [346, 197] on input "False" at bounding box center [343, 195] width 5 height 4
radio input "true"
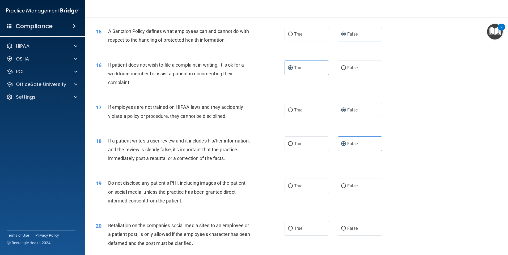
scroll to position [638, 0]
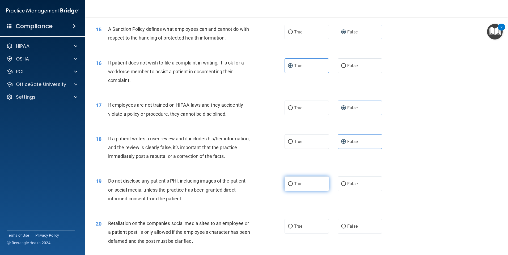
click at [295, 191] on label "True" at bounding box center [307, 184] width 44 height 15
click at [293, 186] on input "True" at bounding box center [290, 184] width 5 height 4
radio input "true"
click at [344, 234] on label "False" at bounding box center [360, 226] width 44 height 15
click at [344, 229] on input "False" at bounding box center [343, 227] width 5 height 4
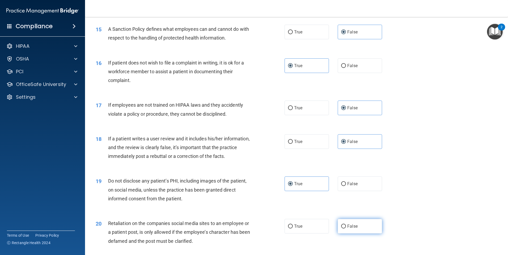
radio input "true"
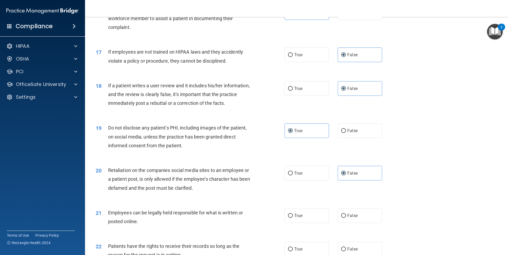
scroll to position [718, 0]
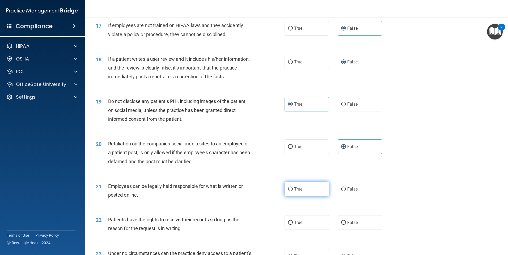
click at [298, 194] on label "True" at bounding box center [307, 189] width 44 height 15
click at [293, 192] on input "True" at bounding box center [290, 190] width 5 height 4
radio input "true"
click at [338, 230] on label "False" at bounding box center [360, 223] width 44 height 15
click at [341, 225] on input "False" at bounding box center [343, 223] width 5 height 4
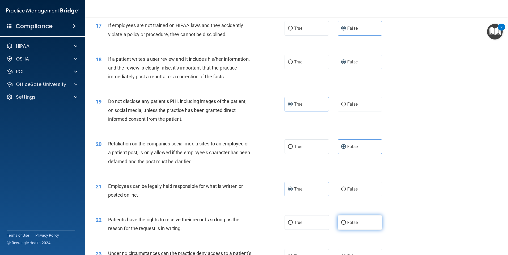
radio input "true"
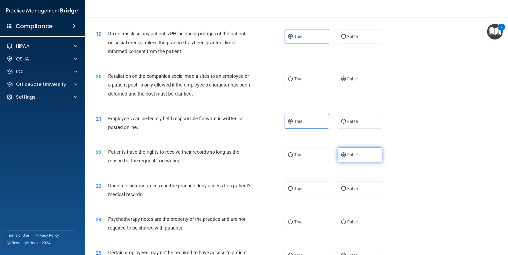
scroll to position [797, 0]
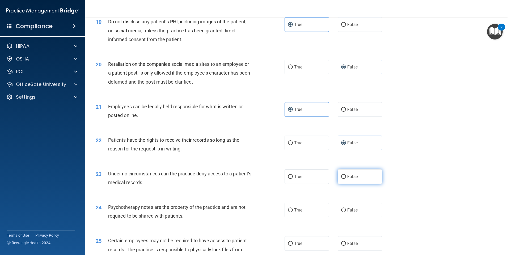
click at [342, 179] on input "False" at bounding box center [343, 177] width 5 height 4
radio input "true"
click at [304, 218] on label "True" at bounding box center [307, 210] width 44 height 15
click at [293, 213] on input "True" at bounding box center [290, 211] width 5 height 4
radio input "true"
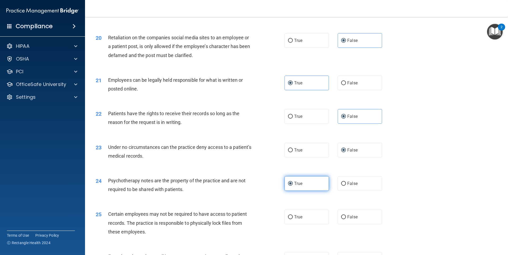
scroll to position [851, 0]
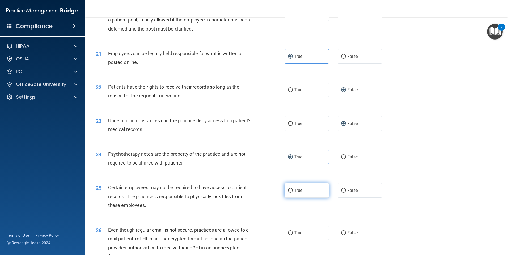
click at [305, 198] on label "True" at bounding box center [307, 190] width 44 height 15
click at [293, 193] on input "True" at bounding box center [290, 191] width 5 height 4
radio input "true"
click at [305, 240] on label "True" at bounding box center [307, 233] width 44 height 15
click at [293, 235] on input "True" at bounding box center [290, 234] width 5 height 4
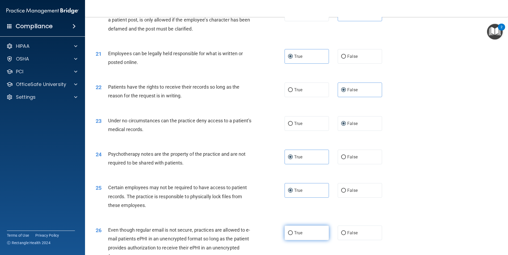
radio input "true"
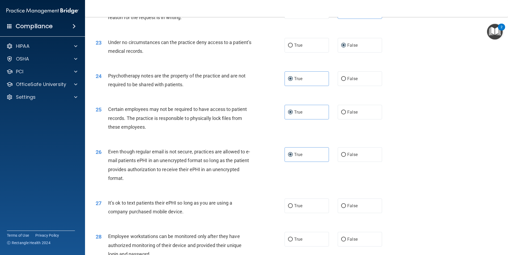
scroll to position [930, 0]
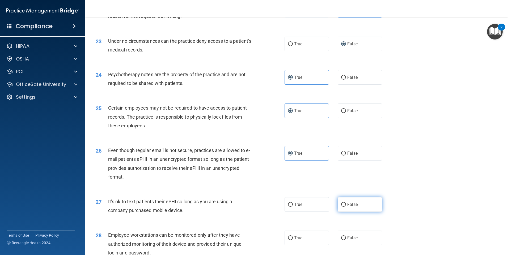
click at [341, 207] on input "False" at bounding box center [343, 205] width 5 height 4
radio input "true"
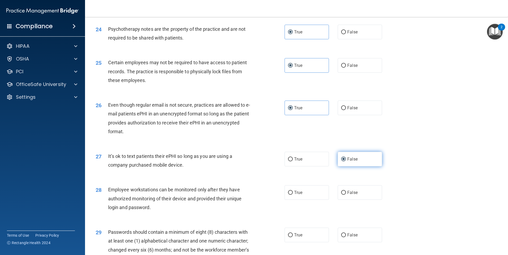
scroll to position [983, 0]
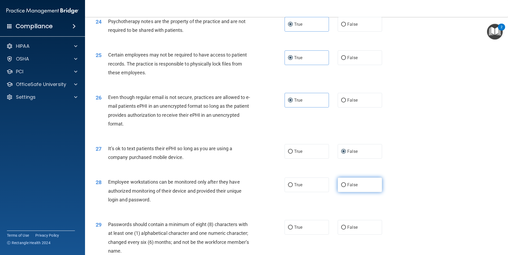
click at [345, 192] on label "False" at bounding box center [360, 185] width 44 height 15
click at [345, 187] on input "False" at bounding box center [343, 185] width 5 height 4
radio input "true"
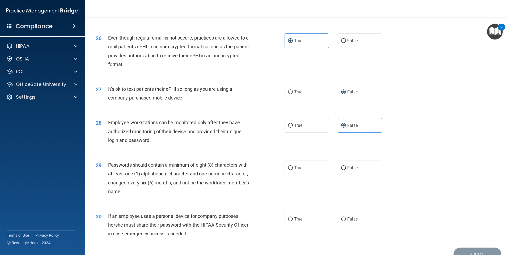
scroll to position [1079, 0]
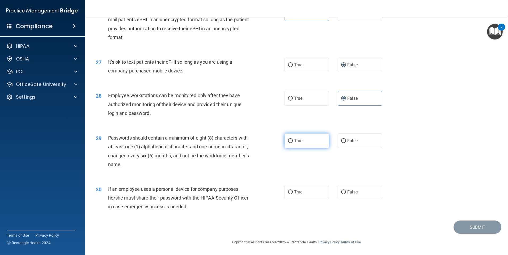
click at [298, 144] on label "True" at bounding box center [307, 141] width 44 height 15
click at [293, 143] on input "True" at bounding box center [290, 141] width 5 height 4
radio input "true"
click at [348, 190] on span "False" at bounding box center [352, 192] width 10 height 5
click at [346, 191] on input "False" at bounding box center [343, 193] width 5 height 4
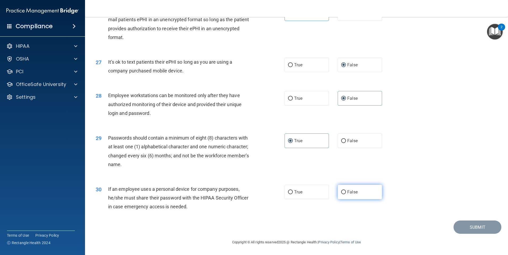
radio input "true"
click at [463, 226] on button "Submit" at bounding box center [478, 228] width 48 height 14
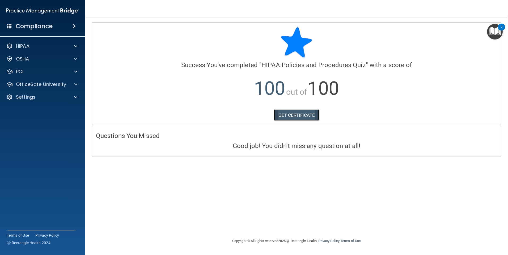
click at [302, 113] on link "GET CERTIFICATE" at bounding box center [296, 116] width 45 height 12
click at [46, 85] on p "OfficeSafe University" at bounding box center [41, 84] width 50 height 6
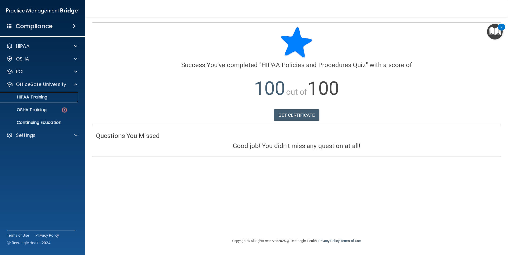
click at [37, 94] on link "HIPAA Training" at bounding box center [37, 97] width 84 height 11
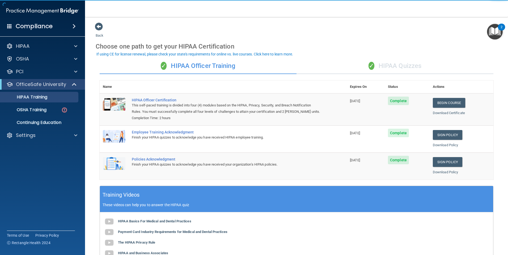
click at [353, 64] on div "✓ HIPAA Quizzes" at bounding box center [395, 66] width 197 height 16
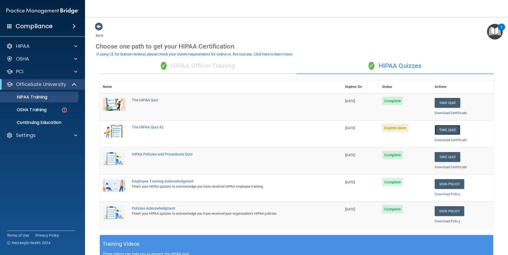
click at [444, 129] on button "Take Quiz" at bounding box center [448, 130] width 26 height 10
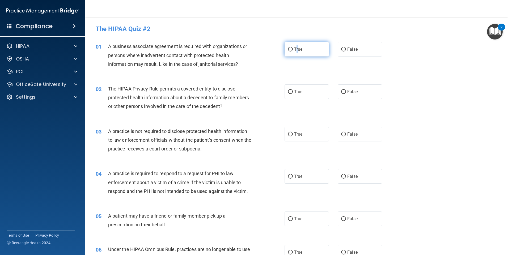
click at [296, 48] on span "True" at bounding box center [298, 49] width 8 height 5
drag, startPoint x: 296, startPoint y: 48, endPoint x: 294, endPoint y: 51, distance: 3.6
click at [294, 51] on span "True" at bounding box center [298, 49] width 8 height 5
click at [293, 51] on input "True" at bounding box center [290, 50] width 5 height 4
radio input "true"
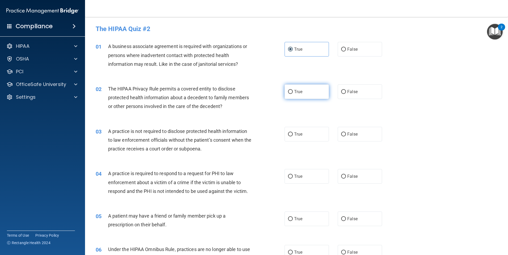
click at [303, 97] on label "True" at bounding box center [307, 92] width 44 height 15
click at [293, 94] on input "True" at bounding box center [290, 92] width 5 height 4
radio input "true"
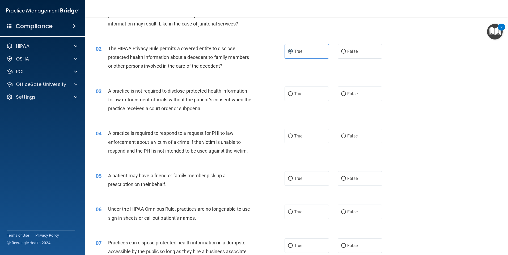
scroll to position [53, 0]
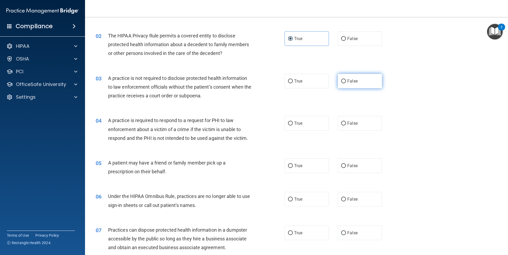
click at [356, 79] on label "False" at bounding box center [360, 81] width 44 height 15
click at [346, 79] on input "False" at bounding box center [343, 81] width 5 height 4
radio input "true"
click at [305, 123] on label "True" at bounding box center [307, 123] width 44 height 15
click at [293, 123] on input "True" at bounding box center [290, 124] width 5 height 4
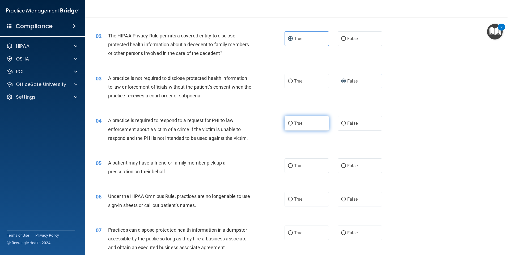
radio input "true"
click at [342, 161] on label "False" at bounding box center [360, 166] width 44 height 15
click at [342, 164] on input "False" at bounding box center [343, 166] width 5 height 4
radio input "true"
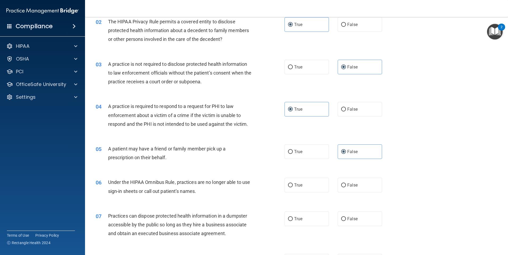
scroll to position [80, 0]
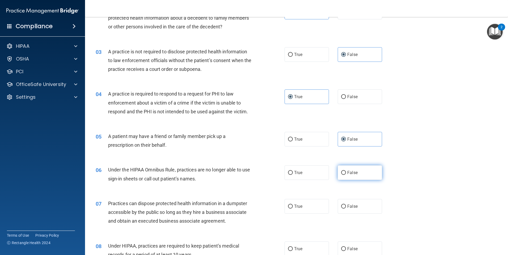
click at [352, 169] on label "False" at bounding box center [360, 173] width 44 height 15
click at [346, 171] on input "False" at bounding box center [343, 173] width 5 height 4
radio input "true"
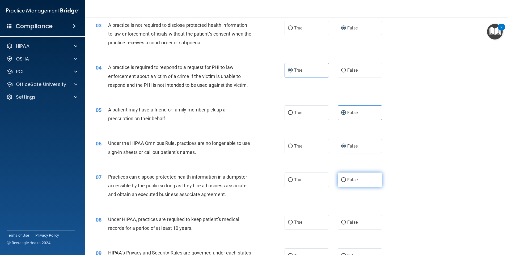
click at [347, 179] on span "False" at bounding box center [352, 180] width 10 height 5
click at [346, 179] on input "False" at bounding box center [343, 180] width 5 height 4
radio input "true"
click at [363, 221] on label "False" at bounding box center [360, 222] width 44 height 15
click at [346, 221] on input "False" at bounding box center [343, 223] width 5 height 4
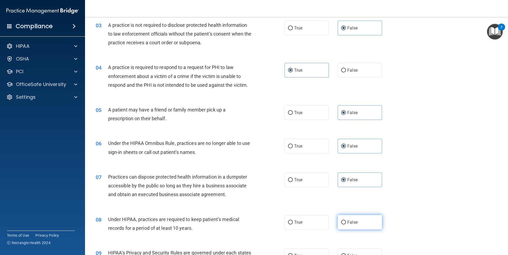
radio input "true"
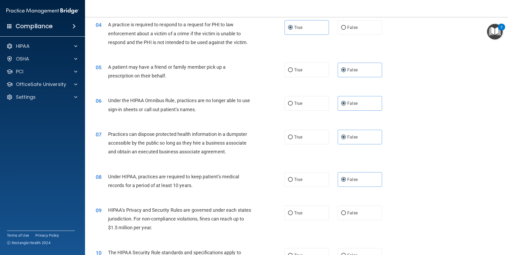
scroll to position [159, 0]
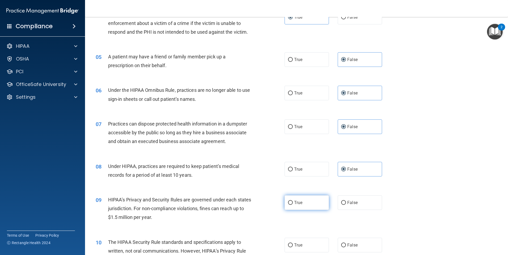
click at [290, 204] on input "True" at bounding box center [290, 203] width 5 height 4
radio input "true"
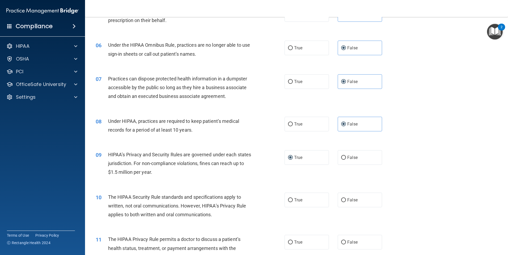
scroll to position [213, 0]
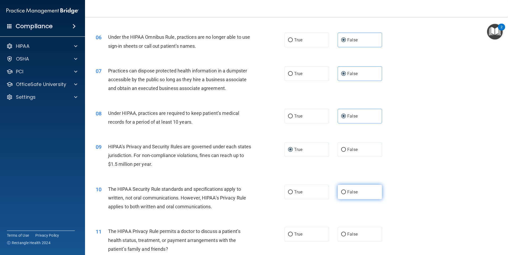
click at [368, 193] on label "False" at bounding box center [360, 192] width 44 height 15
click at [346, 193] on input "False" at bounding box center [343, 193] width 5 height 4
radio input "true"
click at [298, 193] on span "True" at bounding box center [298, 192] width 8 height 5
click at [293, 193] on input "True" at bounding box center [290, 193] width 5 height 4
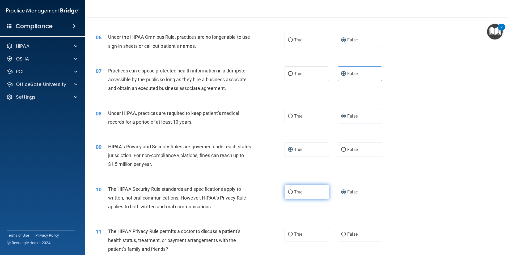
radio input "true"
radio input "false"
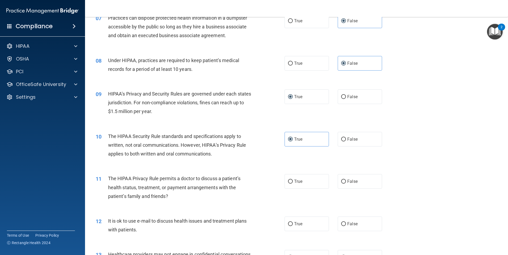
scroll to position [266, 0]
click at [306, 182] on label "True" at bounding box center [307, 181] width 44 height 15
click at [293, 182] on input "True" at bounding box center [290, 182] width 5 height 4
radio input "true"
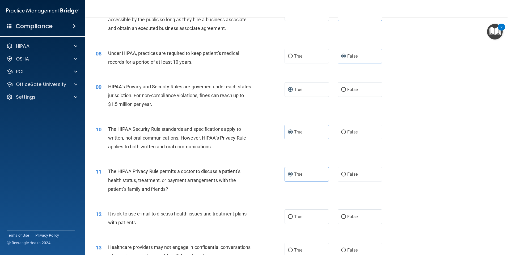
scroll to position [292, 0]
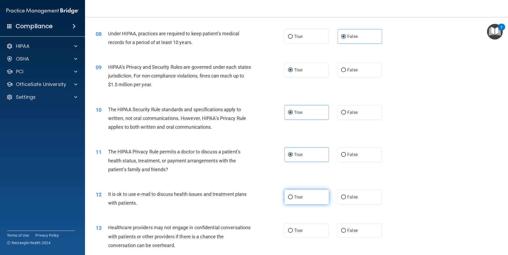
click at [314, 194] on label "True" at bounding box center [307, 197] width 44 height 15
click at [293, 196] on input "True" at bounding box center [290, 198] width 5 height 4
radio input "true"
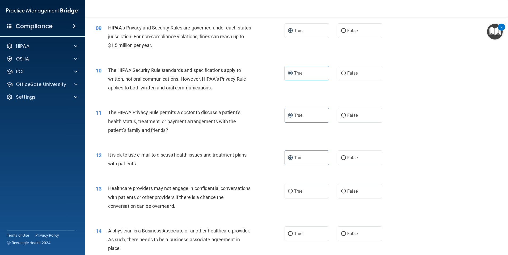
scroll to position [346, 0]
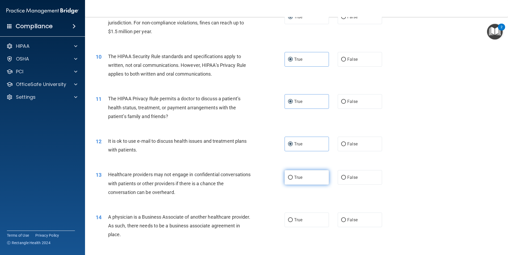
click at [300, 176] on span "True" at bounding box center [298, 177] width 8 height 5
click at [293, 176] on input "True" at bounding box center [290, 178] width 5 height 4
radio input "true"
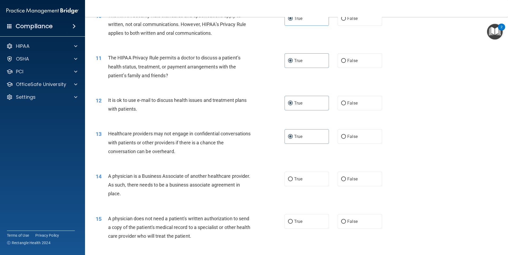
scroll to position [399, 0]
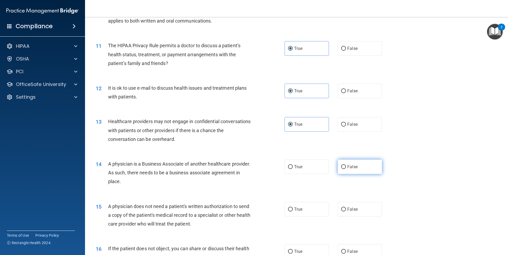
click at [338, 173] on label "False" at bounding box center [360, 167] width 44 height 15
click at [341, 169] on input "False" at bounding box center [343, 167] width 5 height 4
radio input "true"
click at [320, 205] on label "True" at bounding box center [307, 209] width 44 height 15
click at [293, 208] on input "True" at bounding box center [290, 210] width 5 height 4
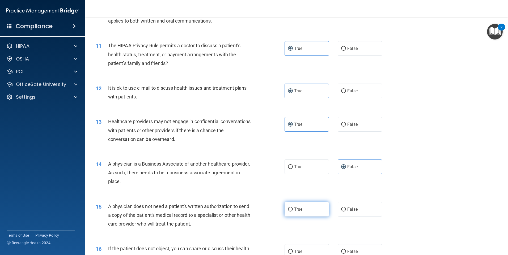
radio input "true"
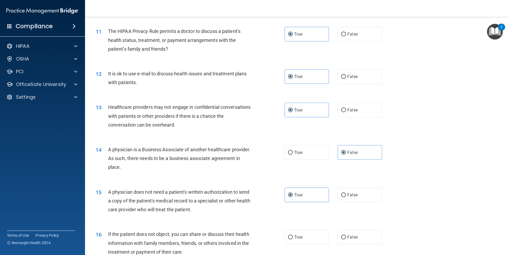
scroll to position [452, 0]
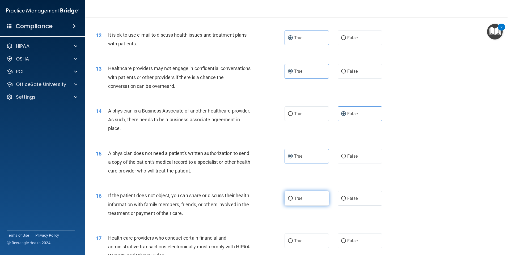
click at [307, 198] on label "True" at bounding box center [307, 198] width 44 height 15
click at [293, 198] on input "True" at bounding box center [290, 199] width 5 height 4
radio input "true"
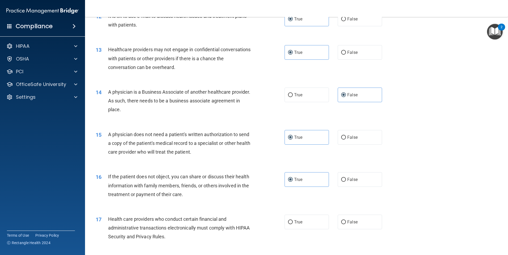
scroll to position [532, 0]
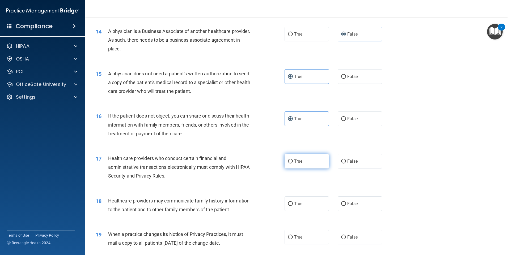
click at [313, 165] on label "True" at bounding box center [307, 161] width 44 height 15
click at [293, 164] on input "True" at bounding box center [290, 162] width 5 height 4
radio input "true"
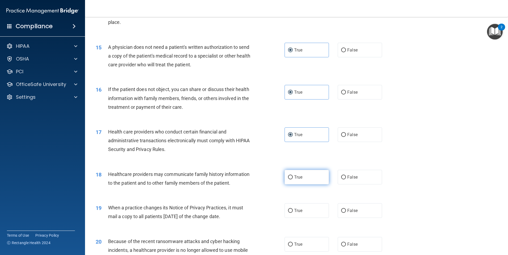
click at [300, 179] on span "True" at bounding box center [298, 177] width 8 height 5
click at [293, 179] on input "True" at bounding box center [290, 178] width 5 height 4
radio input "true"
click at [310, 213] on label "True" at bounding box center [307, 211] width 44 height 15
click at [293, 213] on input "True" at bounding box center [290, 211] width 5 height 4
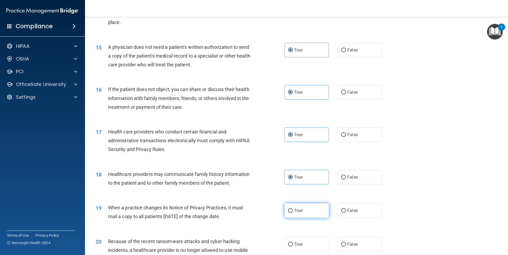
radio input "true"
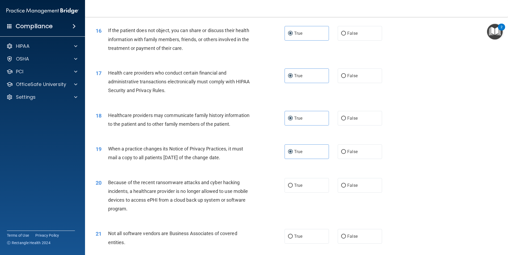
scroll to position [638, 0]
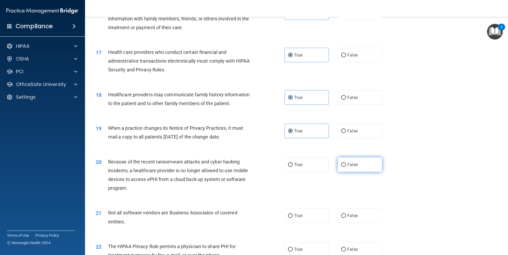
click at [367, 170] on label "False" at bounding box center [360, 165] width 44 height 15
click at [346, 167] on input "False" at bounding box center [343, 165] width 5 height 4
radio input "true"
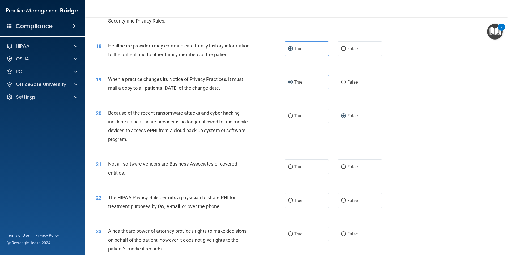
scroll to position [691, 0]
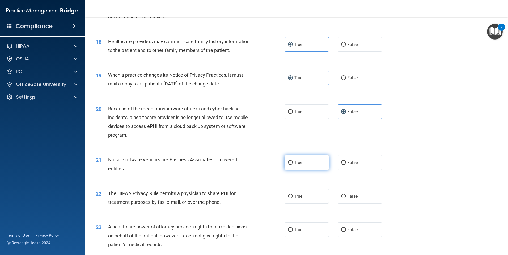
click at [307, 164] on label "True" at bounding box center [307, 162] width 44 height 15
click at [293, 164] on input "True" at bounding box center [290, 163] width 5 height 4
radio input "true"
click at [306, 203] on label "True" at bounding box center [307, 196] width 44 height 15
click at [293, 199] on input "True" at bounding box center [290, 197] width 5 height 4
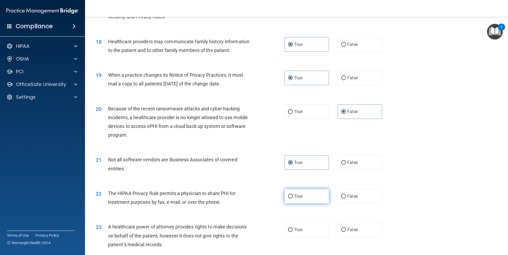
radio input "true"
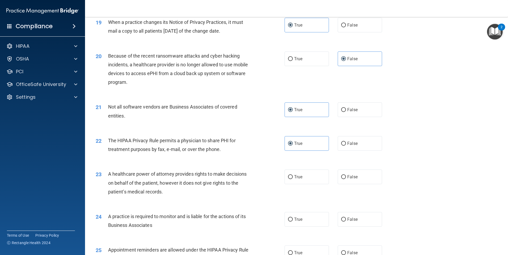
scroll to position [744, 0]
click at [345, 140] on label "False" at bounding box center [360, 143] width 44 height 15
click at [345, 142] on input "False" at bounding box center [343, 144] width 5 height 4
radio input "true"
radio input "false"
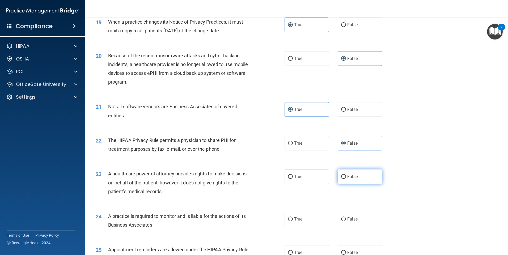
click at [348, 173] on label "False" at bounding box center [360, 177] width 44 height 15
click at [346, 175] on input "False" at bounding box center [343, 177] width 5 height 4
radio input "true"
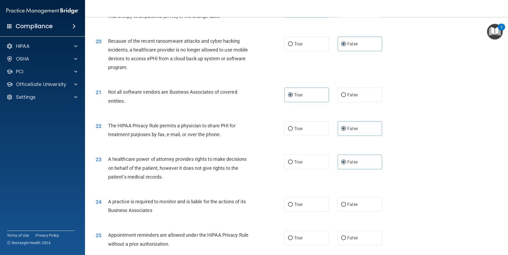
scroll to position [771, 0]
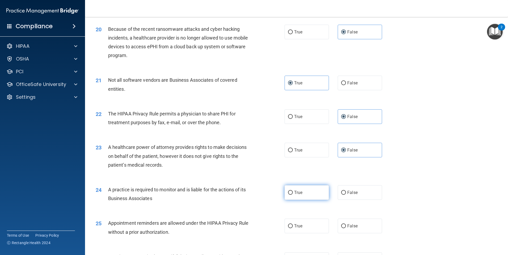
click at [315, 194] on label "True" at bounding box center [307, 193] width 44 height 15
click at [293, 194] on input "True" at bounding box center [290, 193] width 5 height 4
radio input "true"
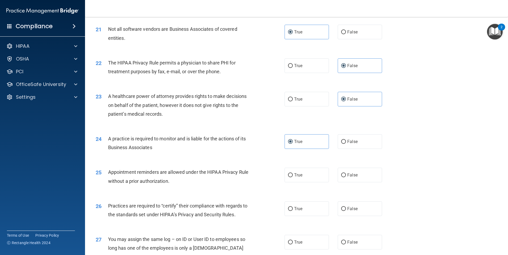
scroll to position [824, 0]
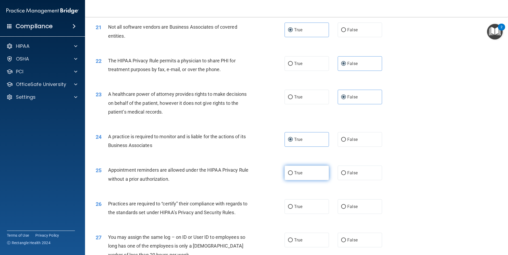
click at [294, 175] on span "True" at bounding box center [298, 173] width 8 height 5
click at [293, 175] on input "True" at bounding box center [290, 173] width 5 height 4
radio input "true"
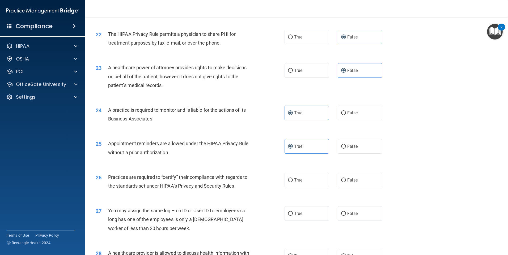
scroll to position [877, 0]
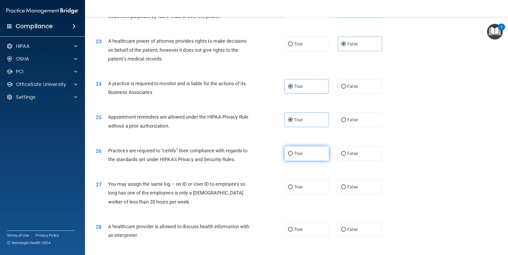
click at [319, 150] on label "True" at bounding box center [307, 153] width 44 height 15
click at [293, 152] on input "True" at bounding box center [290, 154] width 5 height 4
radio input "true"
click at [338, 188] on label "False" at bounding box center [360, 187] width 44 height 15
click at [341, 188] on input "False" at bounding box center [343, 188] width 5 height 4
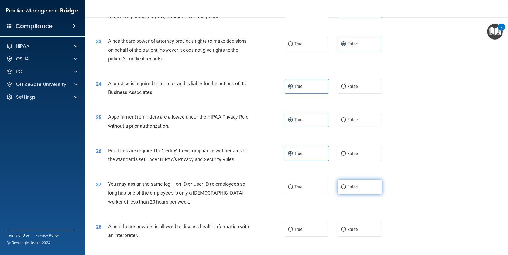
radio input "true"
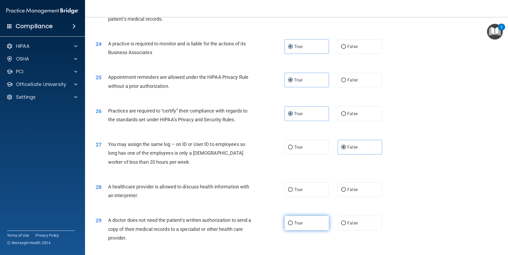
scroll to position [930, 0]
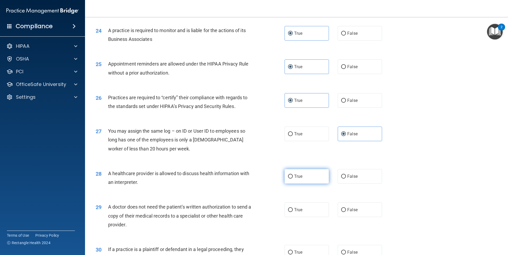
click at [305, 178] on label "True" at bounding box center [307, 176] width 44 height 15
click at [293, 178] on input "True" at bounding box center [290, 177] width 5 height 4
radio input "true"
click at [305, 207] on label "True" at bounding box center [307, 210] width 44 height 15
click at [293, 208] on input "True" at bounding box center [290, 210] width 5 height 4
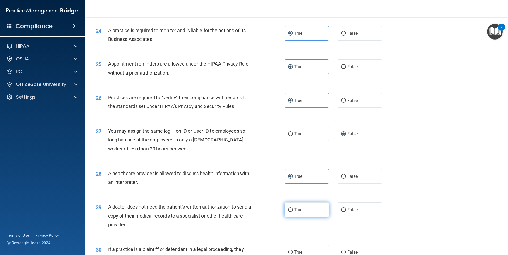
radio input "true"
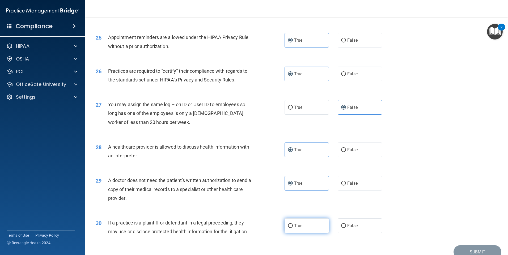
click at [295, 228] on span "True" at bounding box center [298, 226] width 8 height 5
click at [293, 228] on input "True" at bounding box center [290, 226] width 5 height 4
radio input "true"
click at [466, 250] on button "Submit" at bounding box center [478, 253] width 48 height 14
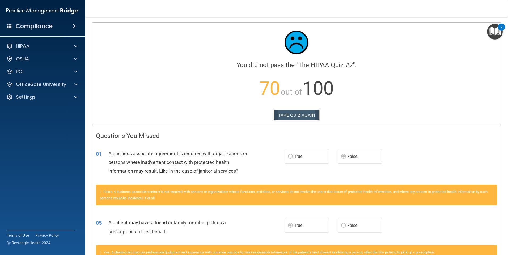
click at [291, 119] on button "TAKE QUIZ AGAIN" at bounding box center [297, 116] width 46 height 12
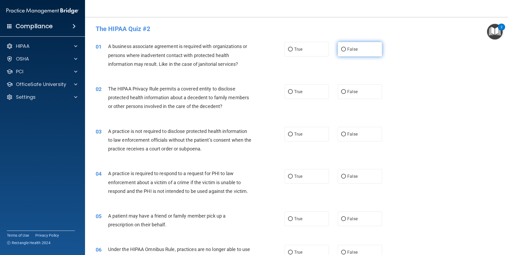
click at [357, 47] on label "False" at bounding box center [360, 49] width 44 height 15
click at [346, 48] on input "False" at bounding box center [343, 50] width 5 height 4
radio input "true"
click at [303, 92] on label "True" at bounding box center [307, 92] width 44 height 15
click at [293, 92] on input "True" at bounding box center [290, 92] width 5 height 4
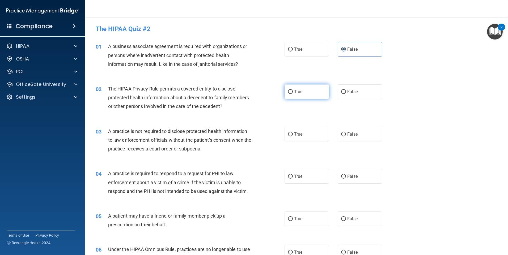
radio input "true"
click at [355, 136] on label "False" at bounding box center [360, 134] width 44 height 15
click at [346, 136] on input "False" at bounding box center [343, 135] width 5 height 4
radio input "true"
click at [306, 176] on label "True" at bounding box center [307, 176] width 44 height 15
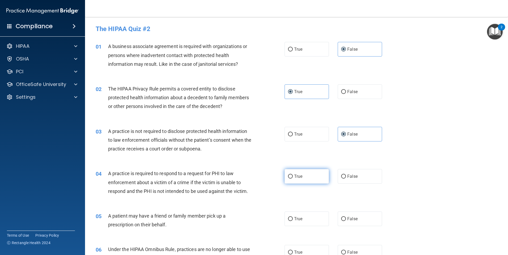
click at [293, 176] on input "True" at bounding box center [290, 177] width 5 height 4
radio input "true"
click at [360, 228] on div "05 A patient may have a friend or family member pick up a prescription on their…" at bounding box center [297, 221] width 410 height 33
click at [357, 222] on label "False" at bounding box center [360, 219] width 44 height 15
click at [346, 221] on input "False" at bounding box center [343, 219] width 5 height 4
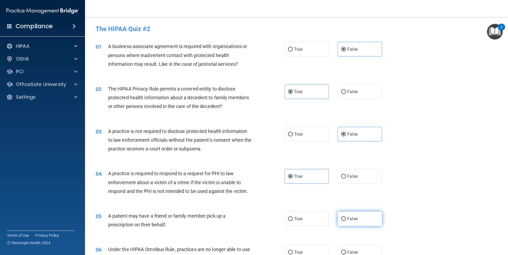
radio input "true"
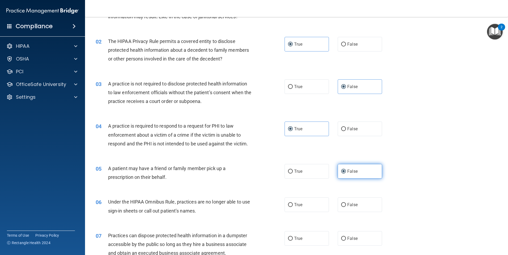
scroll to position [53, 0]
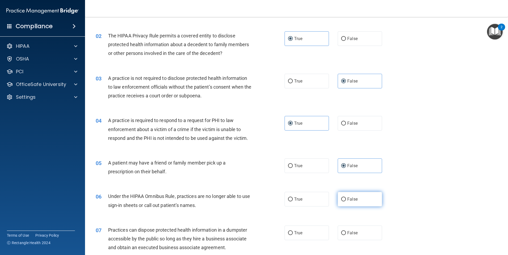
click at [349, 199] on span "False" at bounding box center [352, 199] width 10 height 5
click at [346, 199] on input "False" at bounding box center [343, 200] width 5 height 4
radio input "true"
click at [349, 231] on span "False" at bounding box center [352, 233] width 10 height 5
click at [346, 232] on input "False" at bounding box center [343, 234] width 5 height 4
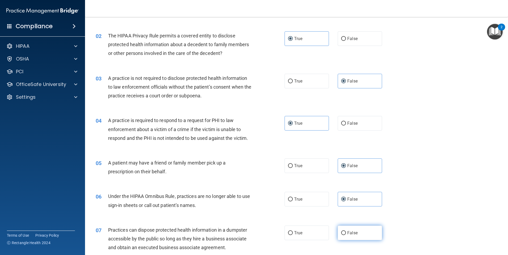
radio input "true"
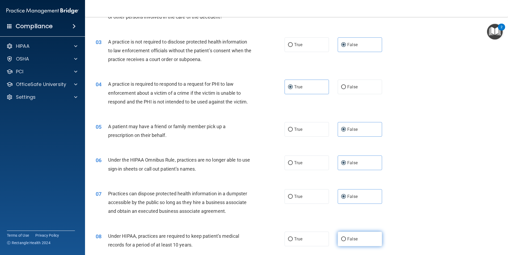
scroll to position [106, 0]
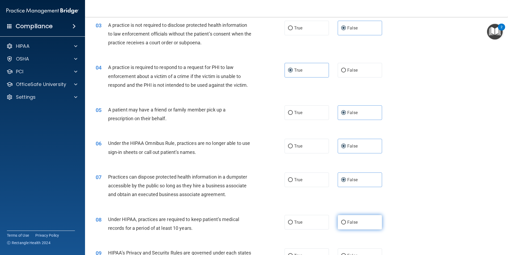
click at [347, 224] on span "False" at bounding box center [352, 222] width 10 height 5
click at [346, 224] on input "False" at bounding box center [343, 223] width 5 height 4
radio input "true"
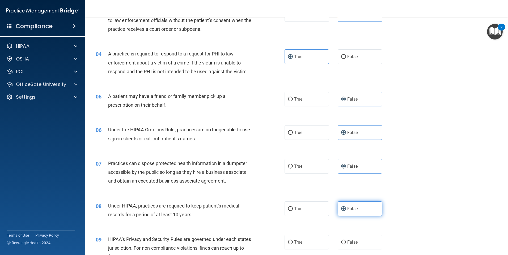
scroll to position [133, 0]
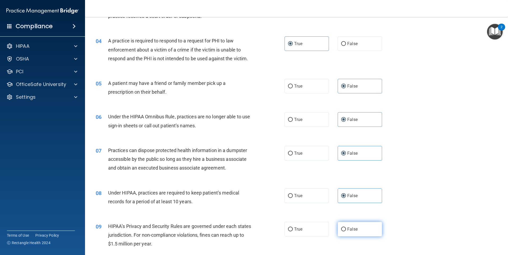
click at [344, 226] on label "False" at bounding box center [360, 229] width 44 height 15
click at [344, 228] on input "False" at bounding box center [343, 230] width 5 height 4
radio input "true"
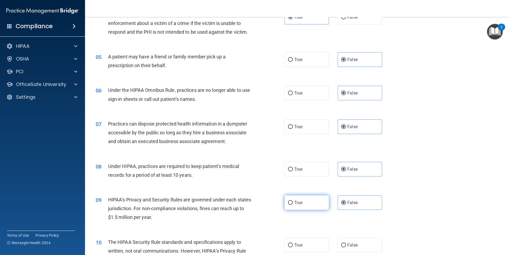
scroll to position [186, 0]
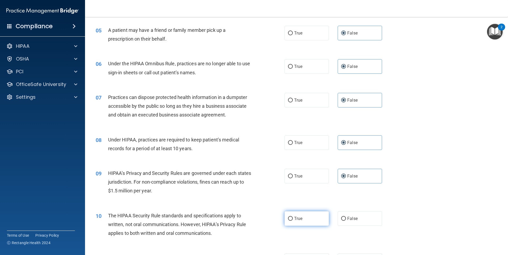
click at [306, 222] on label "True" at bounding box center [307, 219] width 44 height 15
click at [293, 221] on input "True" at bounding box center [290, 219] width 5 height 4
radio input "true"
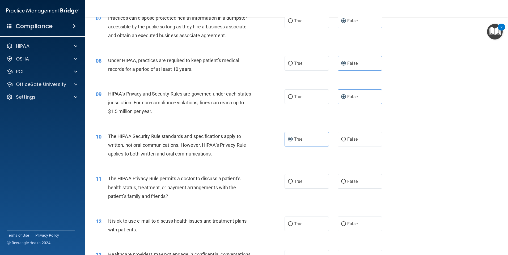
scroll to position [266, 0]
click at [297, 185] on label "True" at bounding box center [307, 181] width 44 height 15
click at [293, 184] on input "True" at bounding box center [290, 182] width 5 height 4
radio input "true"
click at [300, 225] on span "True" at bounding box center [298, 223] width 8 height 5
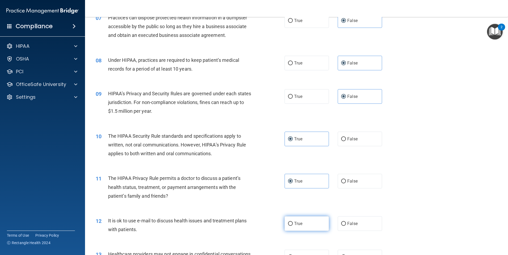
click at [293, 225] on input "True" at bounding box center [290, 224] width 5 height 4
radio input "true"
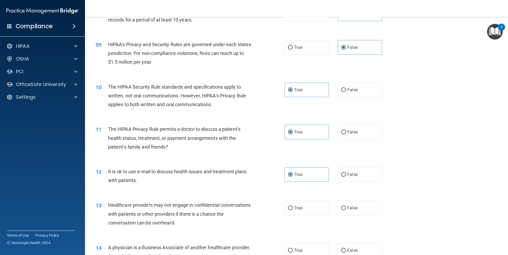
scroll to position [319, 0]
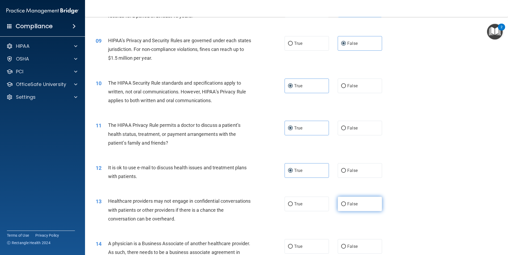
click at [350, 202] on span "False" at bounding box center [352, 204] width 10 height 5
click at [346, 203] on input "False" at bounding box center [343, 205] width 5 height 4
radio input "true"
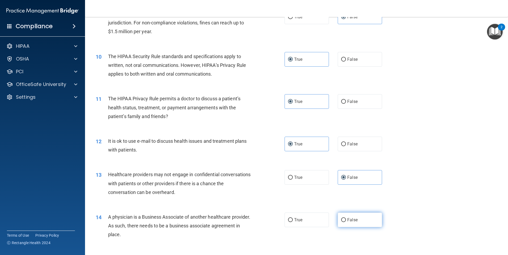
click at [346, 215] on label "False" at bounding box center [360, 220] width 44 height 15
click at [346, 218] on input "False" at bounding box center [343, 220] width 5 height 4
radio input "true"
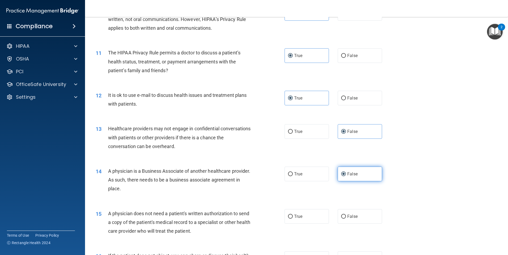
scroll to position [399, 0]
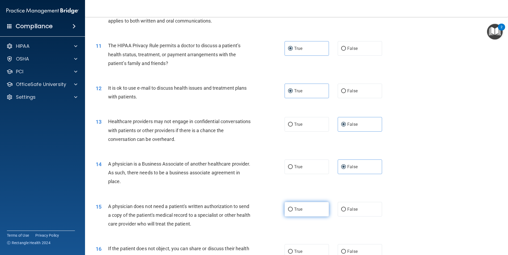
click at [308, 209] on label "True" at bounding box center [307, 209] width 44 height 15
click at [293, 209] on input "True" at bounding box center [290, 210] width 5 height 4
radio input "true"
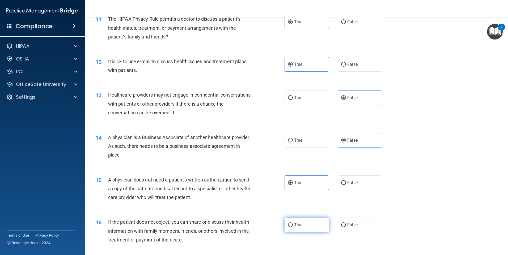
click at [308, 221] on label "True" at bounding box center [307, 225] width 44 height 15
click at [293, 224] on input "True" at bounding box center [290, 226] width 5 height 4
radio input "true"
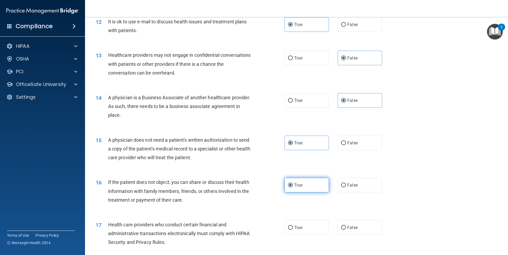
scroll to position [478, 0]
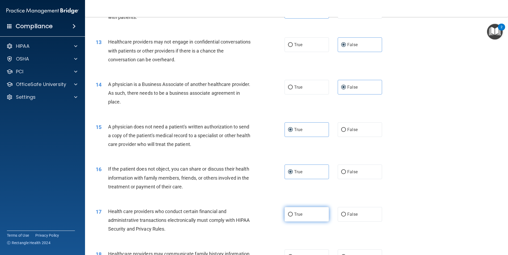
click at [307, 215] on label "True" at bounding box center [307, 214] width 44 height 15
click at [293, 215] on input "True" at bounding box center [290, 215] width 5 height 4
radio input "true"
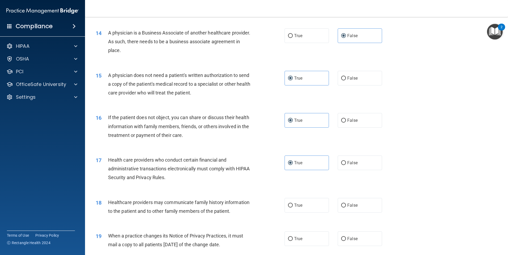
scroll to position [532, 0]
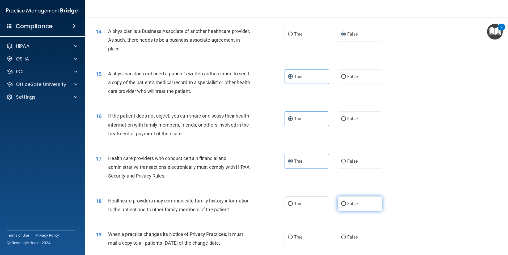
click at [349, 205] on span "False" at bounding box center [352, 203] width 10 height 5
click at [346, 205] on input "False" at bounding box center [343, 204] width 5 height 4
radio input "true"
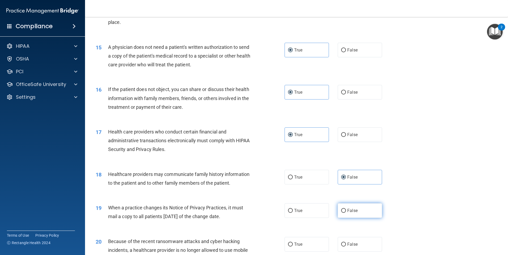
click at [350, 209] on span "False" at bounding box center [352, 210] width 10 height 5
click at [346, 209] on input "False" at bounding box center [343, 211] width 5 height 4
radio input "true"
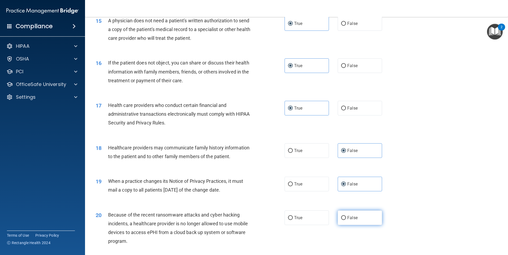
click at [348, 219] on span "False" at bounding box center [352, 218] width 10 height 5
click at [346, 219] on input "False" at bounding box center [343, 218] width 5 height 4
radio input "true"
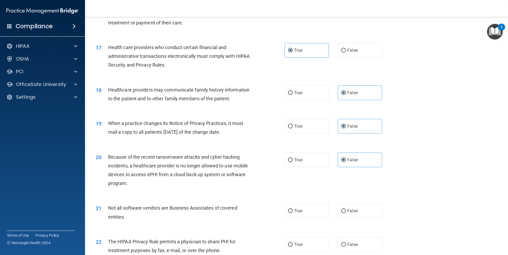
scroll to position [664, 0]
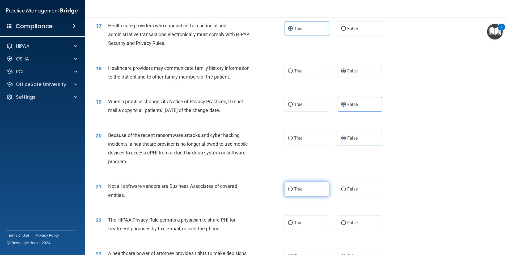
click at [293, 184] on label "True" at bounding box center [307, 189] width 44 height 15
click at [293, 188] on input "True" at bounding box center [290, 190] width 5 height 4
radio input "true"
click at [346, 219] on label "False" at bounding box center [360, 223] width 44 height 15
click at [346, 221] on input "False" at bounding box center [343, 223] width 5 height 4
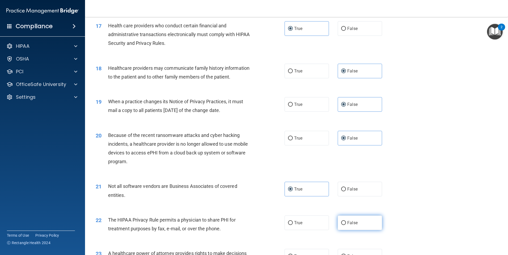
radio input "true"
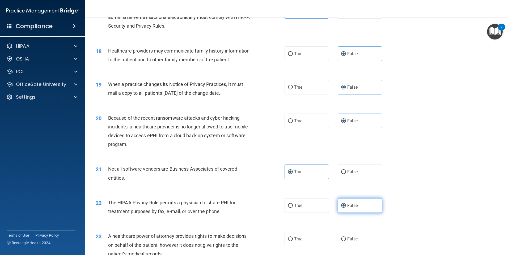
scroll to position [691, 0]
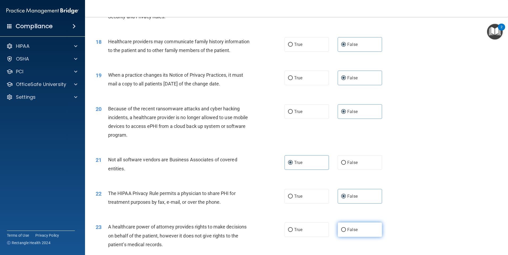
click at [346, 223] on label "False" at bounding box center [360, 230] width 44 height 15
click at [346, 228] on input "False" at bounding box center [343, 230] width 5 height 4
radio input "true"
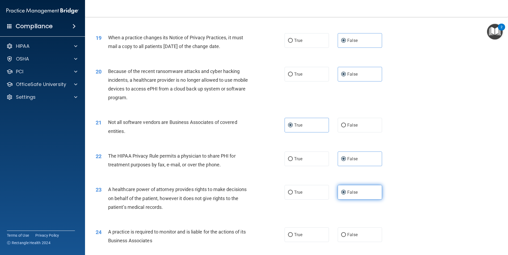
scroll to position [744, 0]
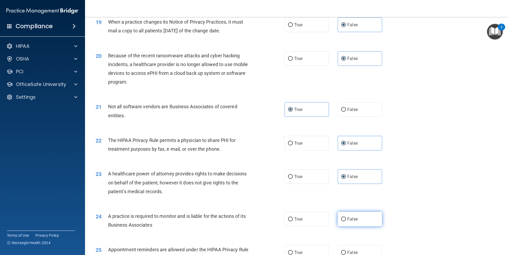
click at [347, 221] on span "False" at bounding box center [352, 219] width 10 height 5
click at [346, 221] on input "False" at bounding box center [343, 220] width 5 height 4
radio input "true"
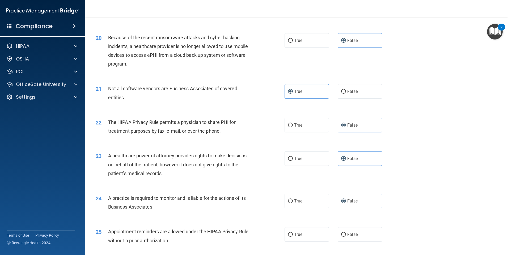
scroll to position [797, 0]
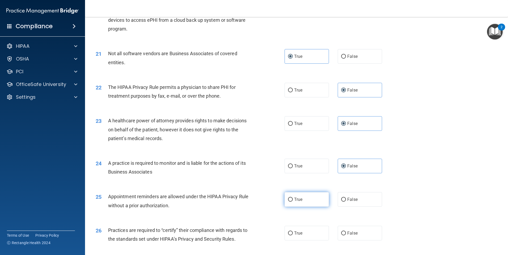
click at [307, 201] on label "True" at bounding box center [307, 199] width 44 height 15
click at [293, 201] on input "True" at bounding box center [290, 200] width 5 height 4
radio input "true"
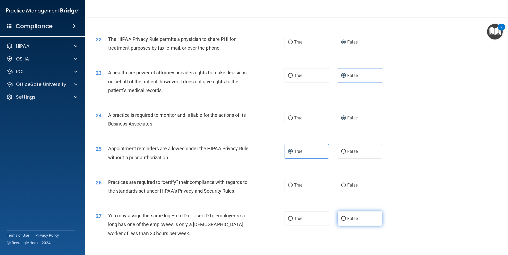
scroll to position [851, 0]
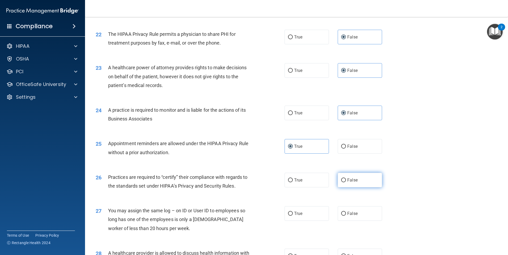
click at [355, 185] on label "False" at bounding box center [360, 180] width 44 height 15
click at [346, 183] on input "False" at bounding box center [343, 181] width 5 height 4
radio input "true"
click at [358, 212] on label "False" at bounding box center [360, 214] width 44 height 15
click at [346, 212] on input "False" at bounding box center [343, 214] width 5 height 4
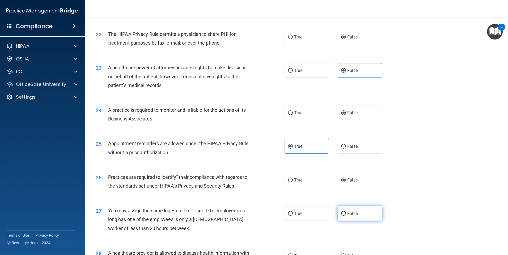
radio input "true"
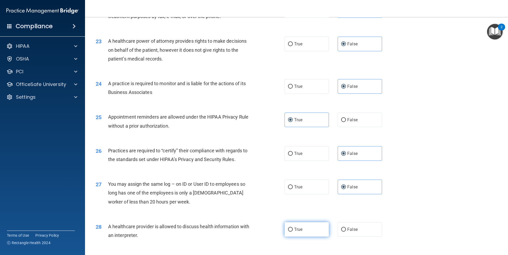
click at [298, 227] on span "True" at bounding box center [298, 229] width 8 height 5
click at [293, 228] on input "True" at bounding box center [290, 230] width 5 height 4
radio input "true"
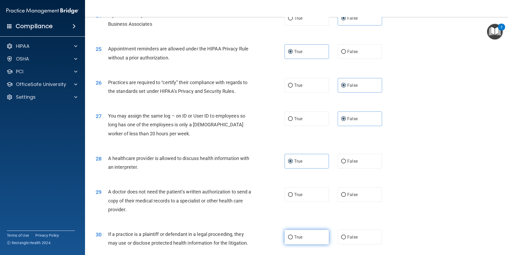
scroll to position [957, 0]
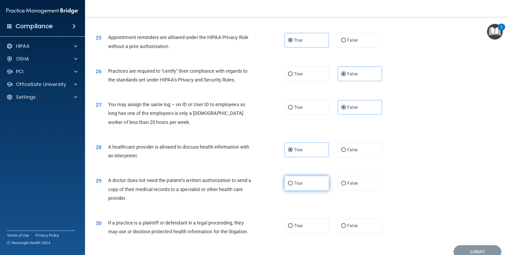
click at [296, 185] on span "True" at bounding box center [298, 183] width 8 height 5
click at [293, 185] on input "True" at bounding box center [290, 184] width 5 height 4
radio input "true"
click at [302, 223] on label "True" at bounding box center [307, 226] width 44 height 15
click at [293, 224] on input "True" at bounding box center [290, 226] width 5 height 4
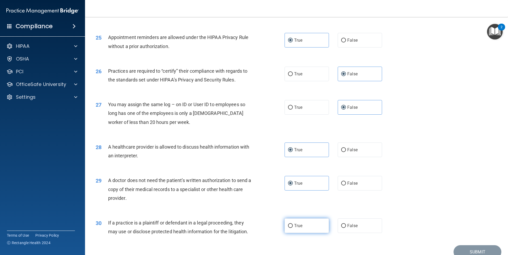
radio input "true"
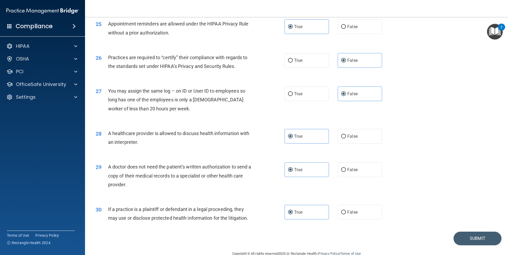
scroll to position [982, 0]
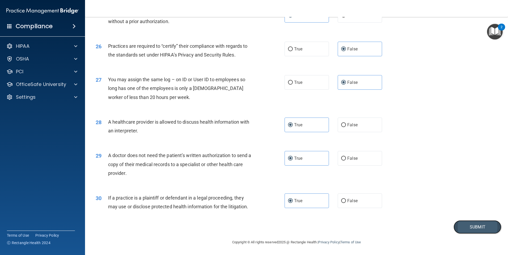
click at [464, 229] on button "Submit" at bounding box center [478, 228] width 48 height 14
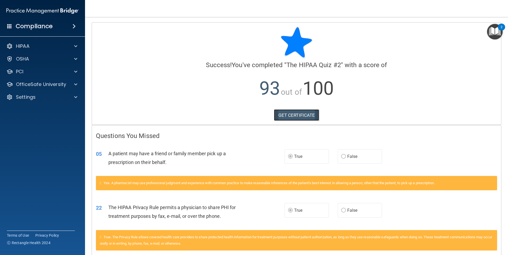
click at [281, 115] on link "GET CERTIFICATE" at bounding box center [296, 116] width 45 height 12
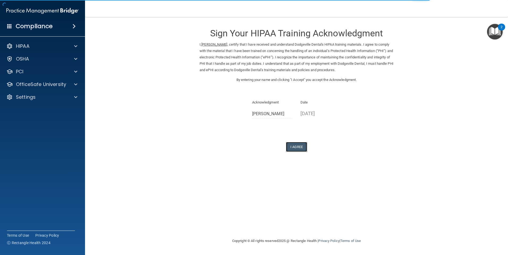
click at [294, 147] on button "I Agree" at bounding box center [296, 147] width 21 height 10
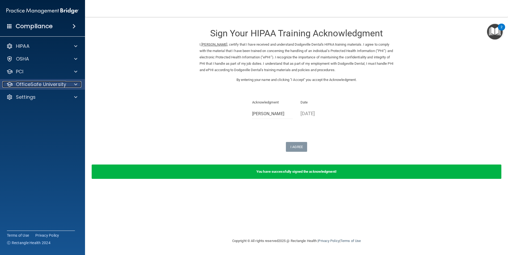
click at [45, 85] on p "OfficeSafe University" at bounding box center [41, 84] width 50 height 6
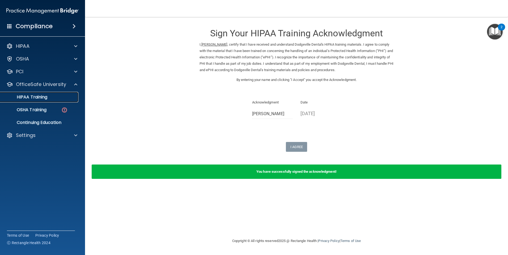
click at [38, 99] on p "HIPAA Training" at bounding box center [25, 97] width 44 height 5
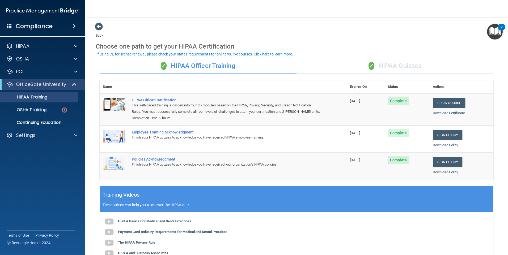
click at [389, 65] on div "✓ HIPAA Quizzes" at bounding box center [395, 66] width 197 height 16
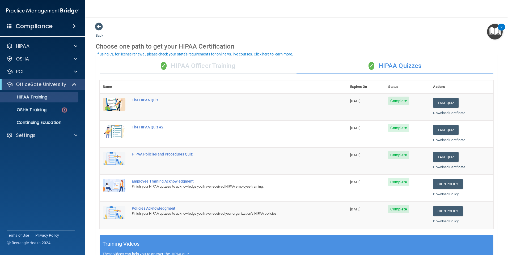
click at [225, 62] on div "✓ HIPAA Officer Training" at bounding box center [198, 66] width 197 height 16
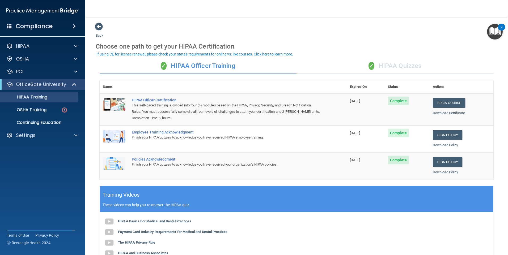
click at [398, 66] on div "✓ HIPAA Quizzes" at bounding box center [395, 66] width 197 height 16
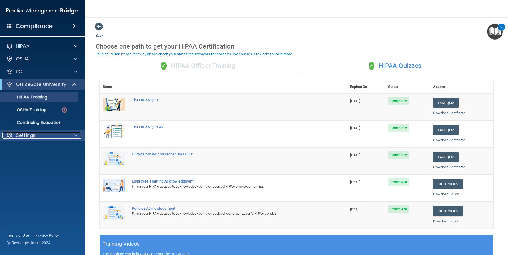
click at [15, 136] on div "Settings" at bounding box center [35, 135] width 66 height 6
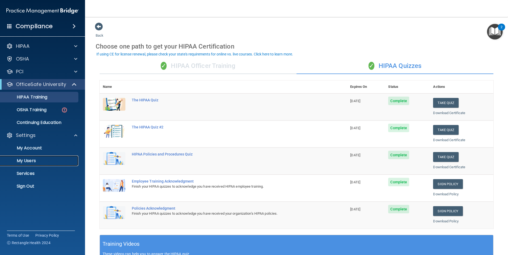
click at [29, 160] on p "My Users" at bounding box center [39, 160] width 73 height 5
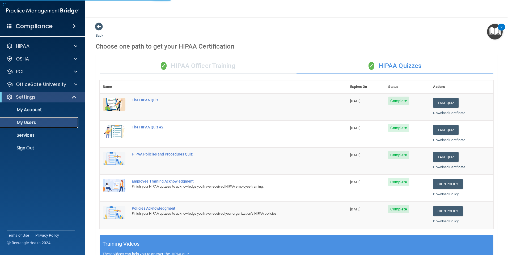
select select "20"
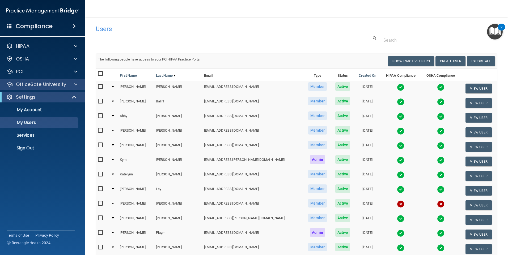
click at [39, 81] on div "OfficeSafe University" at bounding box center [42, 84] width 85 height 11
click at [33, 86] on p "OfficeSafe University" at bounding box center [41, 84] width 50 height 6
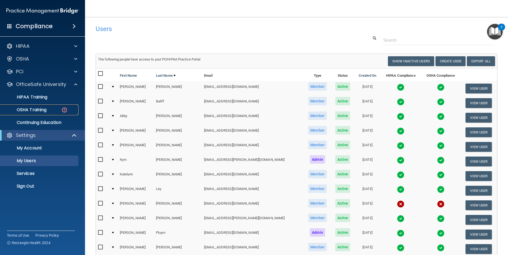
click at [37, 112] on p "OSHA Training" at bounding box center [24, 109] width 43 height 5
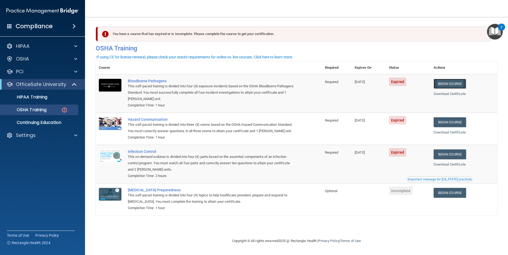
click at [460, 84] on link "Begin Course" at bounding box center [450, 84] width 32 height 10
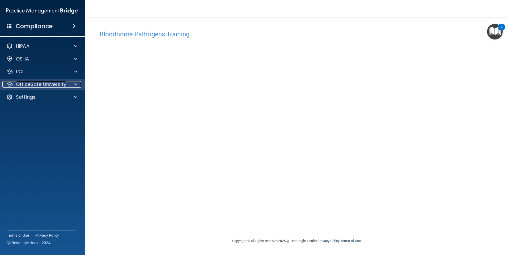
click at [45, 86] on p "OfficeSafe University" at bounding box center [41, 84] width 50 height 6
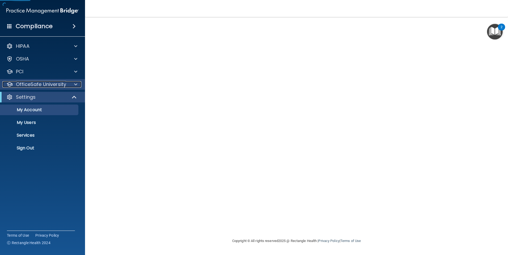
click at [50, 82] on p "OfficeSafe University" at bounding box center [41, 84] width 50 height 6
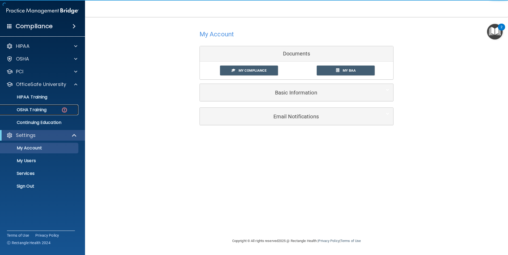
click at [38, 112] on p "OSHA Training" at bounding box center [24, 109] width 43 height 5
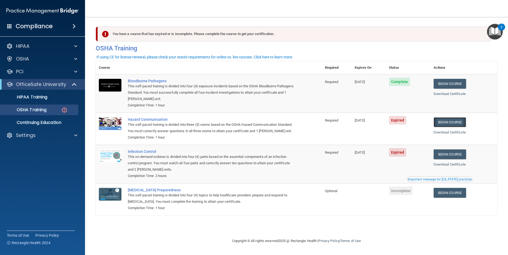
click at [451, 123] on link "Begin Course" at bounding box center [450, 122] width 32 height 10
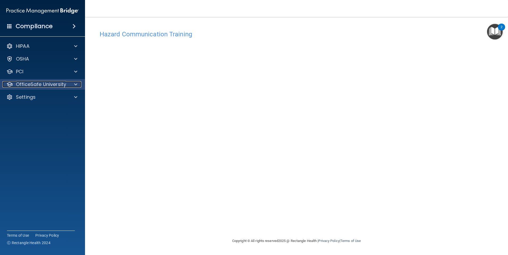
click at [20, 85] on p "OfficeSafe University" at bounding box center [41, 84] width 50 height 6
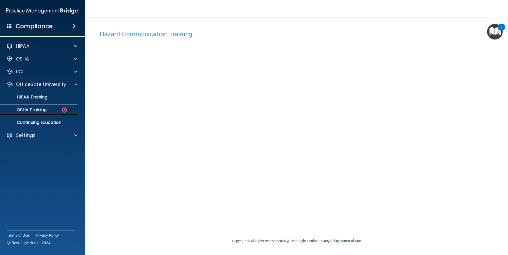
click at [40, 111] on p "OSHA Training" at bounding box center [24, 109] width 43 height 5
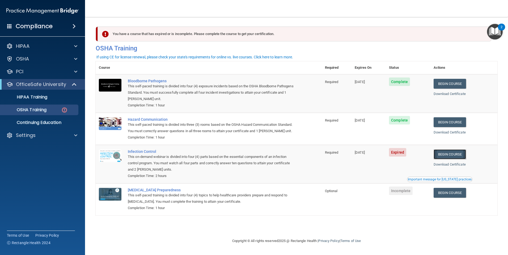
click at [444, 159] on link "Begin Course" at bounding box center [450, 155] width 32 height 10
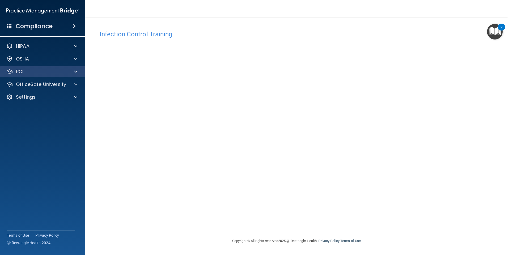
click at [51, 75] on div "PCI" at bounding box center [42, 71] width 85 height 11
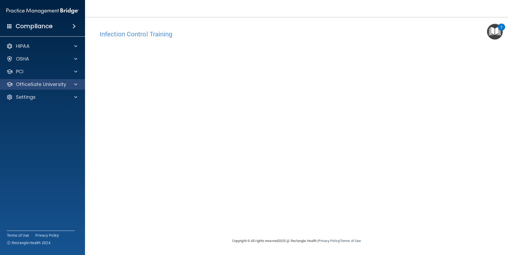
click at [50, 80] on div "OfficeSafe University" at bounding box center [42, 84] width 85 height 11
click at [41, 87] on p "OfficeSafe University" at bounding box center [41, 84] width 50 height 6
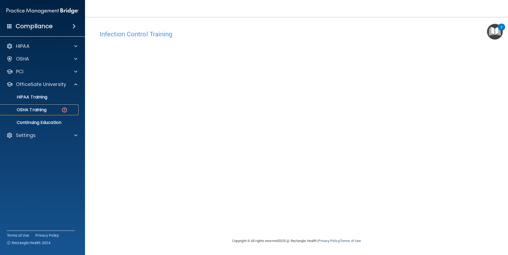
click at [39, 106] on link "OSHA Training" at bounding box center [37, 110] width 84 height 11
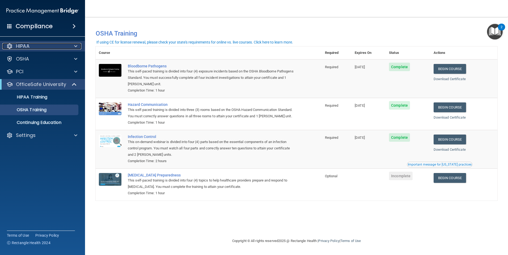
click at [31, 45] on div "HIPAA" at bounding box center [35, 46] width 66 height 6
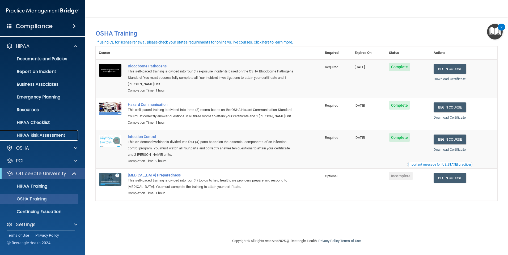
click at [30, 136] on p "HIPAA Risk Assessment" at bounding box center [39, 135] width 73 height 5
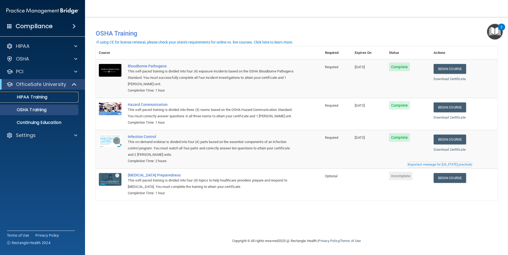
click at [43, 95] on p "HIPAA Training" at bounding box center [25, 97] width 44 height 5
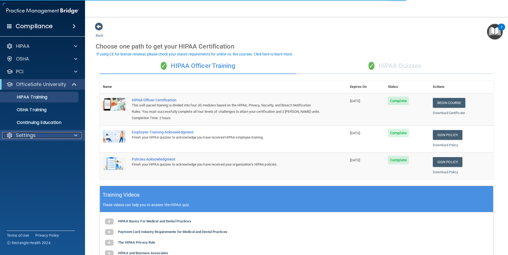
click at [33, 134] on p "Settings" at bounding box center [26, 135] width 20 height 6
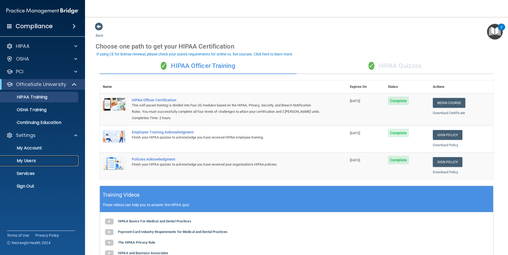
click at [26, 156] on link "My Users" at bounding box center [37, 161] width 84 height 11
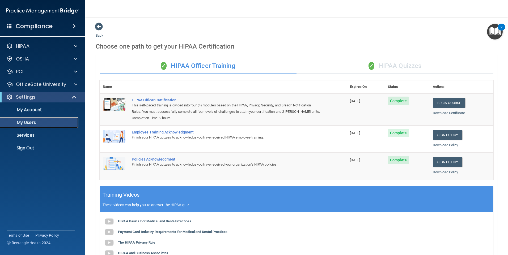
select select "20"
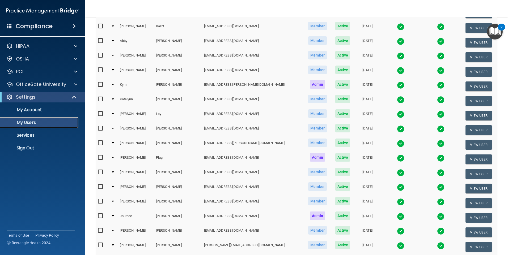
scroll to position [27, 0]
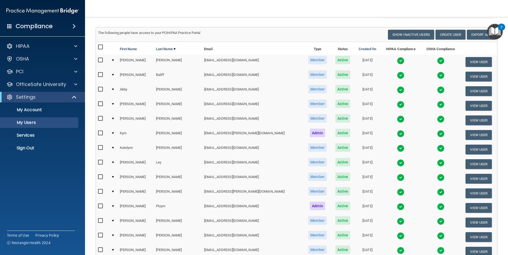
click at [104, 162] on input "checkbox" at bounding box center [101, 163] width 6 height 4
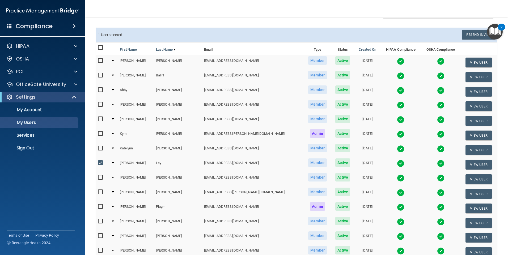
click at [103, 162] on input "checkbox" at bounding box center [101, 163] width 6 height 4
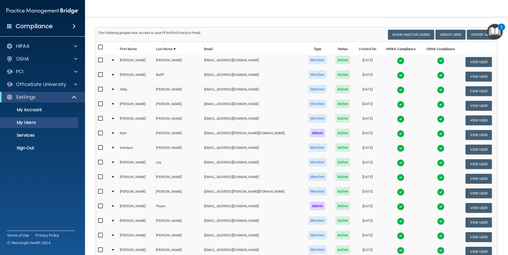
click at [103, 162] on input "checkbox" at bounding box center [101, 163] width 6 height 4
checkbox input "true"
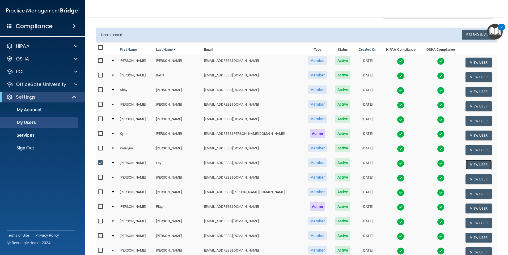
click at [470, 165] on button "View User" at bounding box center [479, 165] width 26 height 10
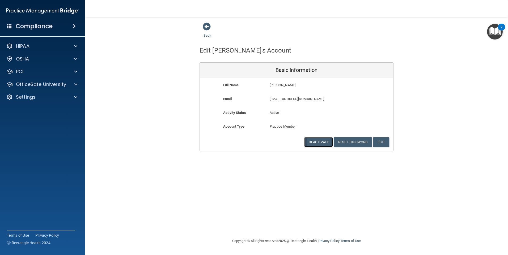
click at [322, 144] on button "Deactivate" at bounding box center [318, 142] width 29 height 10
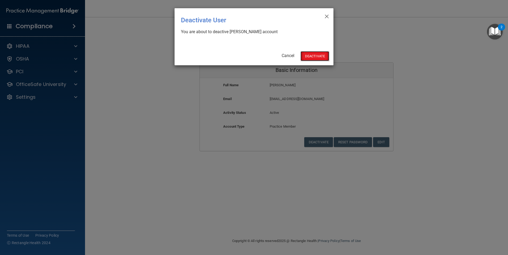
click at [310, 58] on button "Deactivate" at bounding box center [315, 56] width 29 height 10
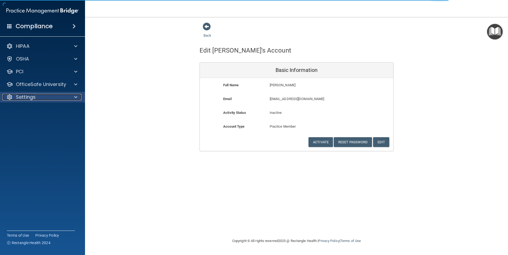
click at [31, 97] on p "Settings" at bounding box center [26, 97] width 20 height 6
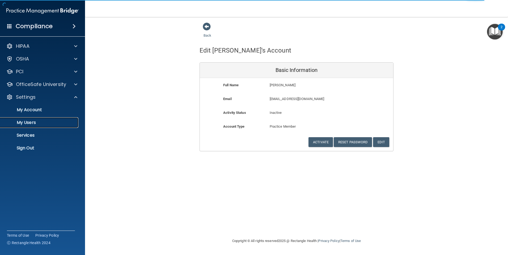
click at [33, 122] on p "My Users" at bounding box center [39, 122] width 73 height 5
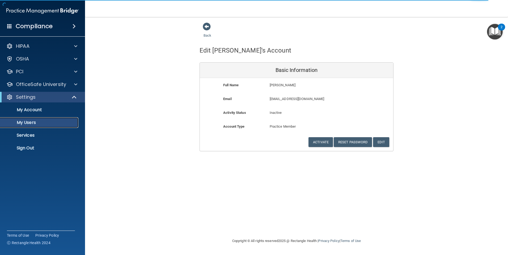
select select "20"
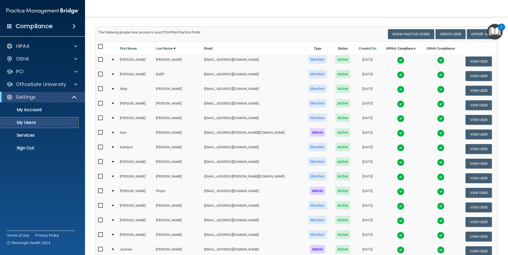
scroll to position [27, 0]
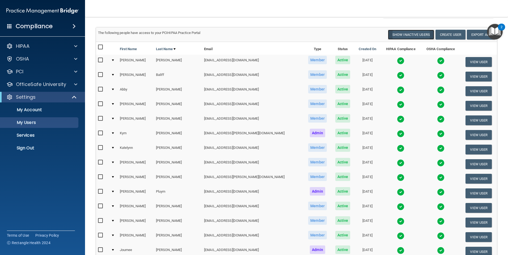
click at [411, 36] on button "Show Inactive Users" at bounding box center [411, 35] width 46 height 10
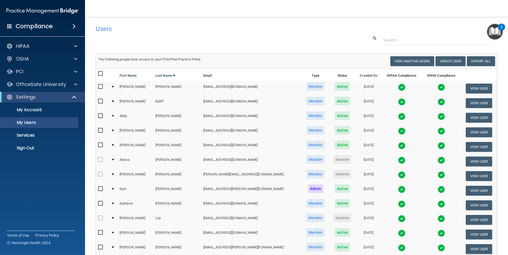
click at [145, 89] on td "Kennedy" at bounding box center [135, 88] width 36 height 15
click at [477, 89] on button "View User" at bounding box center [479, 89] width 26 height 10
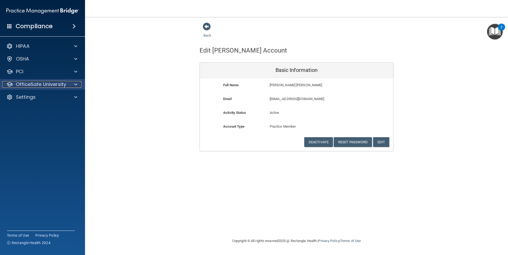
click at [39, 84] on p "OfficeSafe University" at bounding box center [41, 84] width 50 height 6
click at [31, 83] on p "OfficeSafe University" at bounding box center [41, 84] width 50 height 6
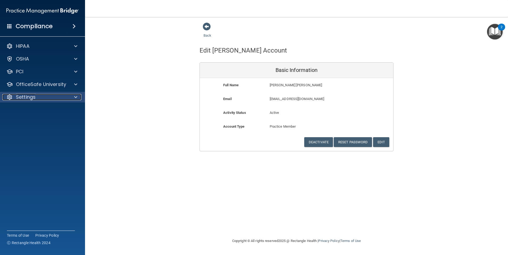
click at [27, 100] on p "Settings" at bounding box center [26, 97] width 20 height 6
click at [33, 95] on p "Settings" at bounding box center [26, 97] width 20 height 6
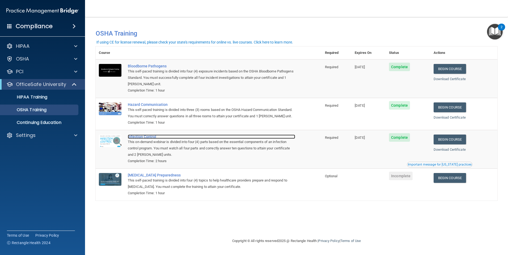
click at [147, 139] on div "Infection Control" at bounding box center [211, 137] width 167 height 4
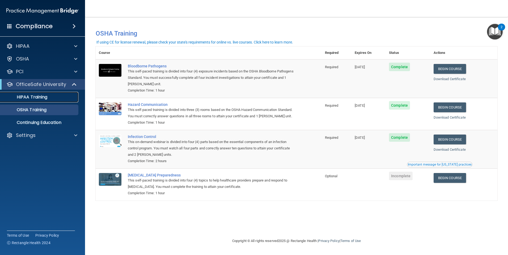
click at [37, 100] on link "HIPAA Training" at bounding box center [37, 97] width 84 height 11
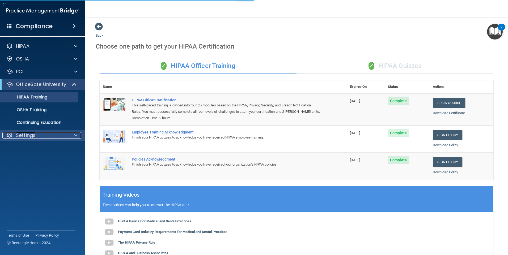
click at [34, 136] on p "Settings" at bounding box center [26, 135] width 20 height 6
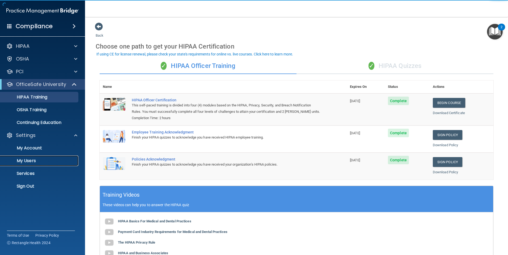
click at [32, 158] on p "My Users" at bounding box center [39, 160] width 73 height 5
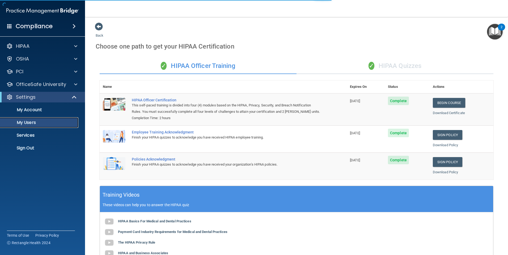
select select "20"
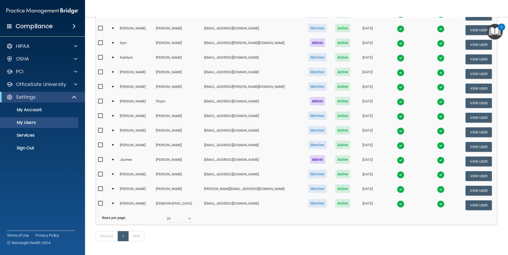
scroll to position [141, 0]
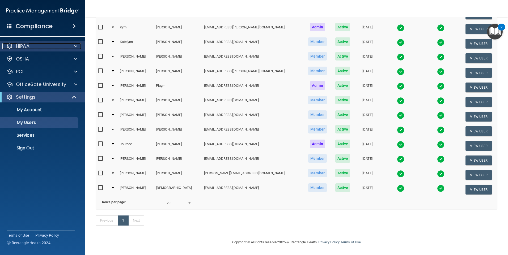
click at [57, 43] on div "HIPAA" at bounding box center [35, 46] width 66 height 6
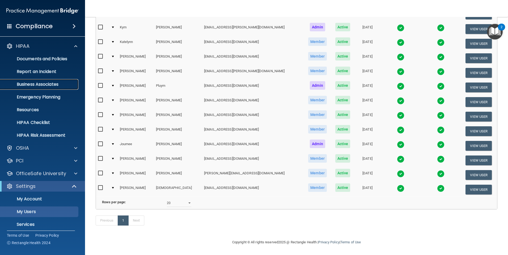
click at [50, 82] on p "Business Associates" at bounding box center [39, 84] width 73 height 5
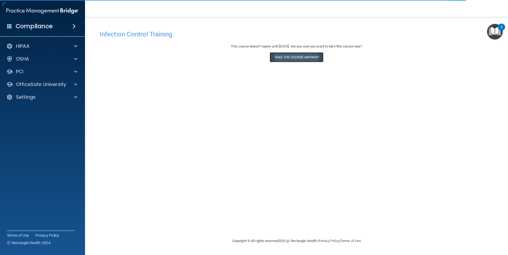
click at [300, 59] on button "Take the course anyway!" at bounding box center [296, 57] width 53 height 10
